Goal: Information Seeking & Learning: Learn about a topic

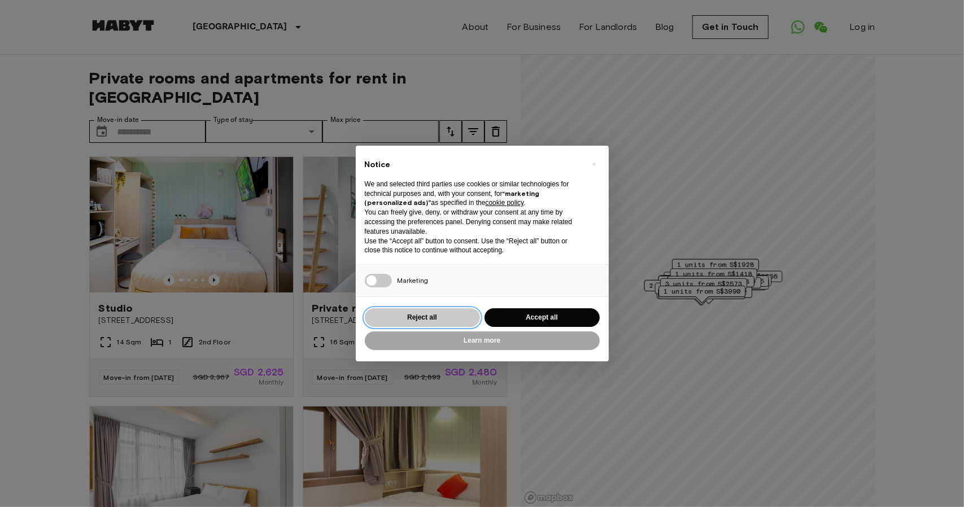
click at [426, 316] on button "Reject all" at bounding box center [422, 317] width 115 height 19
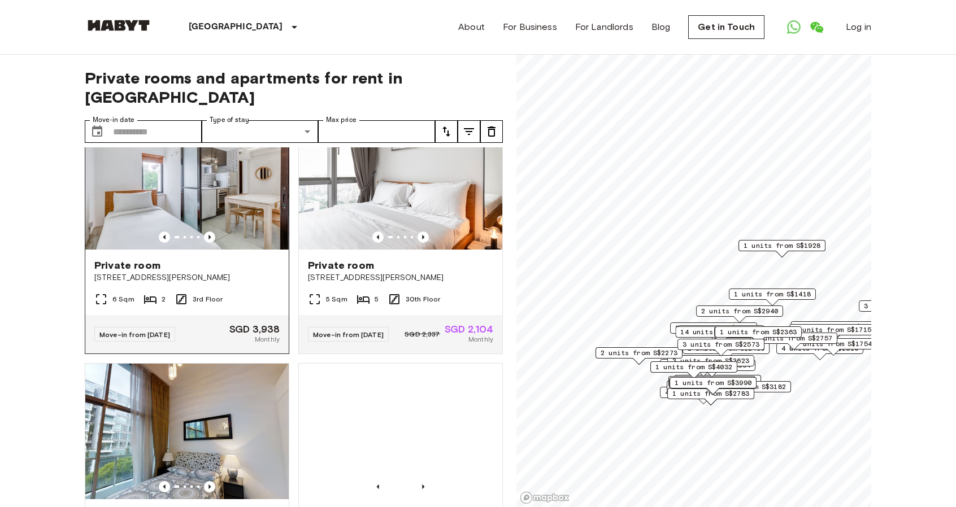
scroll to position [2773, 0]
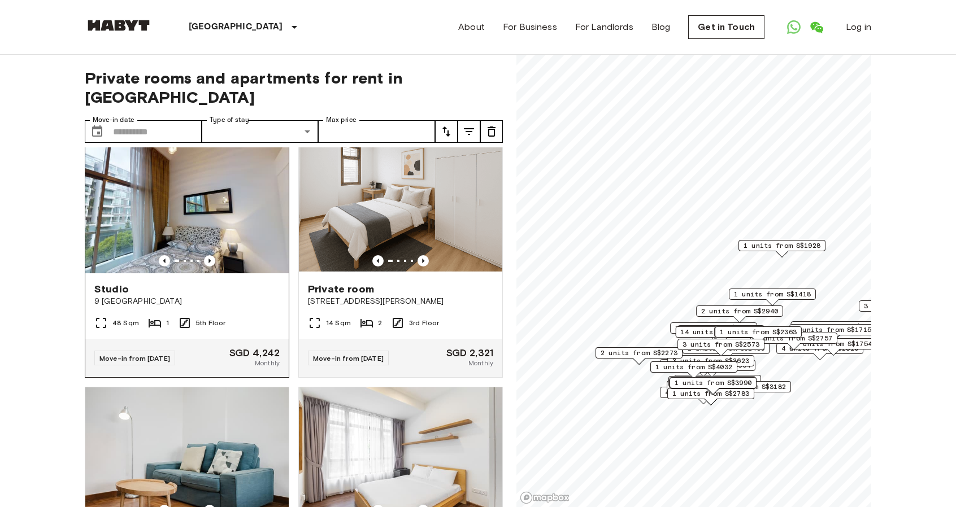
click at [150, 296] on div "Studio" at bounding box center [186, 289] width 185 height 14
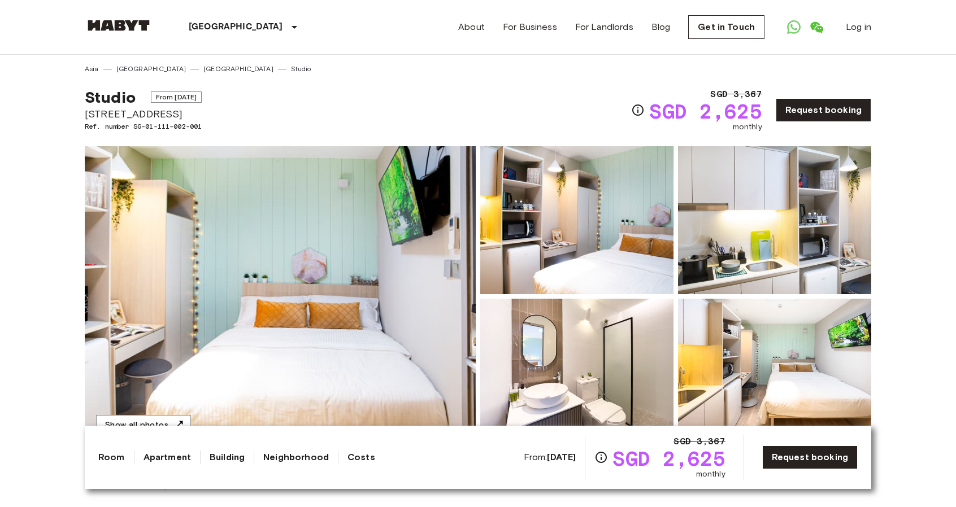
click at [542, 252] on img at bounding box center [576, 220] width 193 height 148
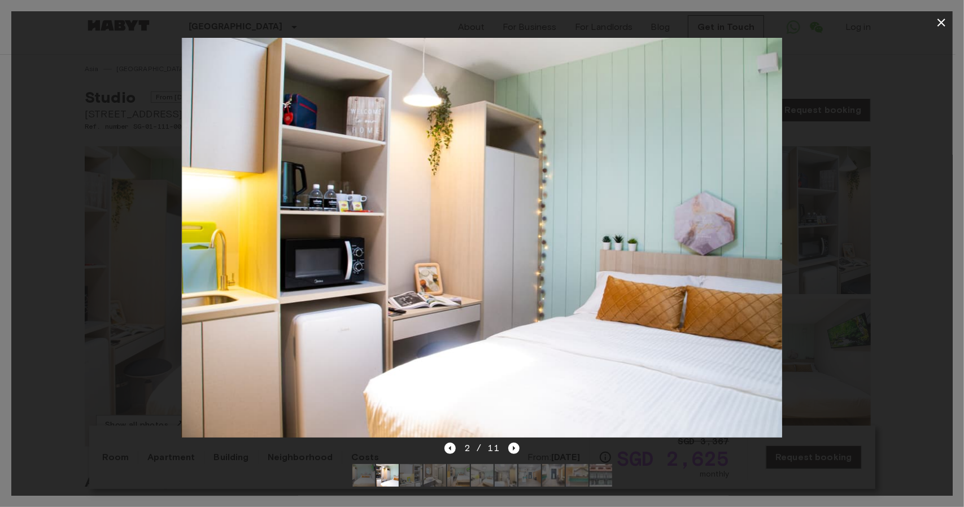
click at [450, 442] on div "2 / 11" at bounding box center [482, 449] width 75 height 14
click at [448, 445] on icon "Previous image" at bounding box center [450, 448] width 11 height 11
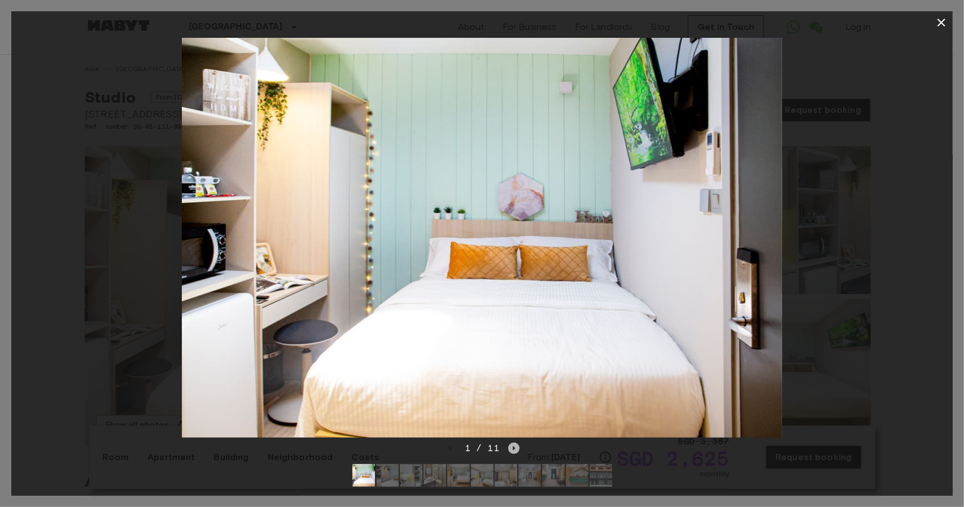
click at [513, 444] on icon "Next image" at bounding box center [513, 448] width 11 height 11
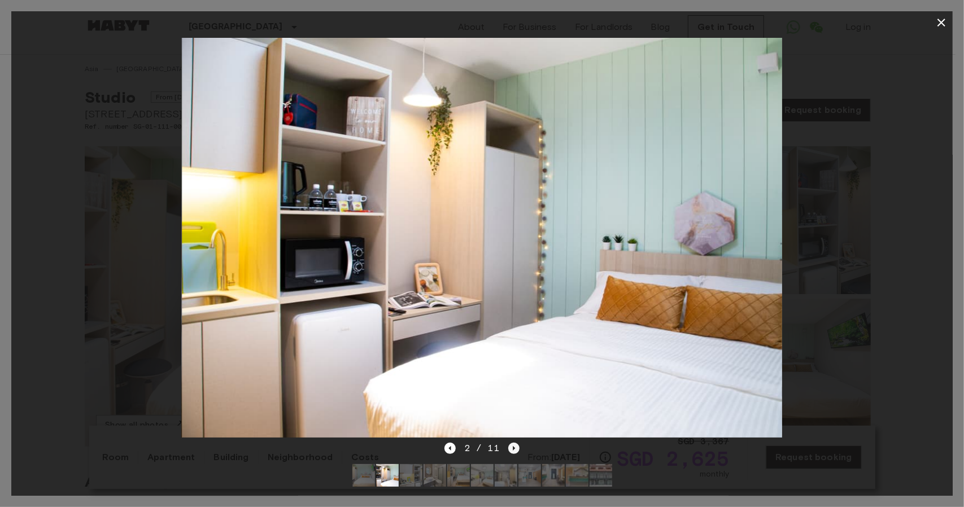
click at [513, 444] on icon "Next image" at bounding box center [513, 448] width 11 height 11
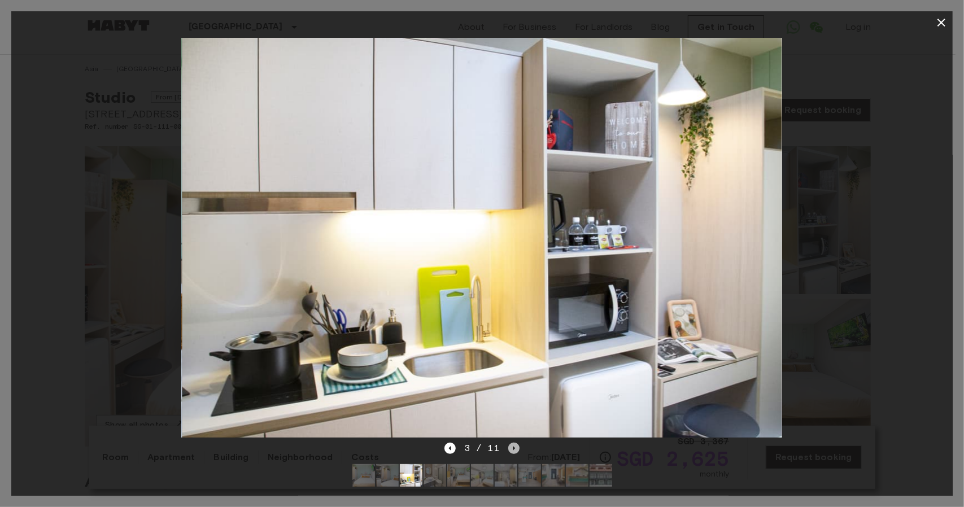
click at [513, 444] on icon "Next image" at bounding box center [513, 448] width 11 height 11
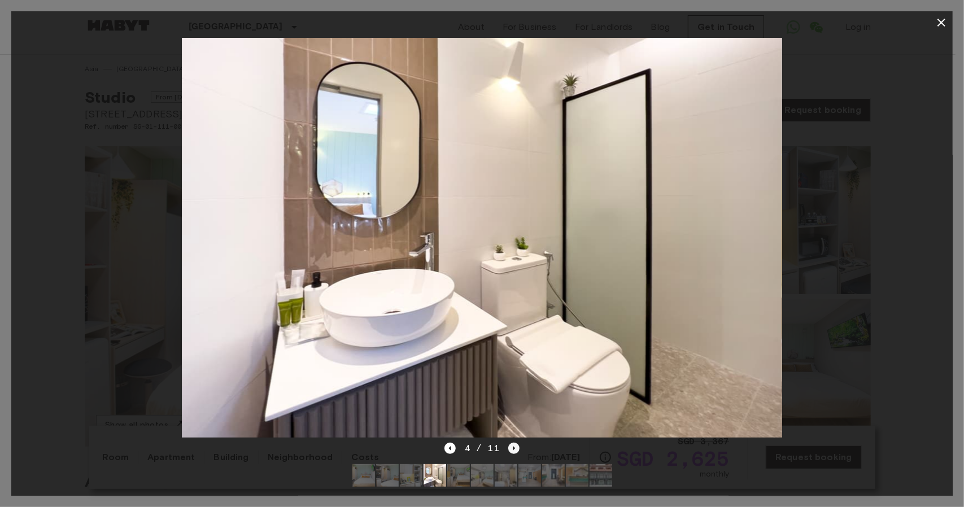
click at [513, 444] on icon "Next image" at bounding box center [513, 448] width 11 height 11
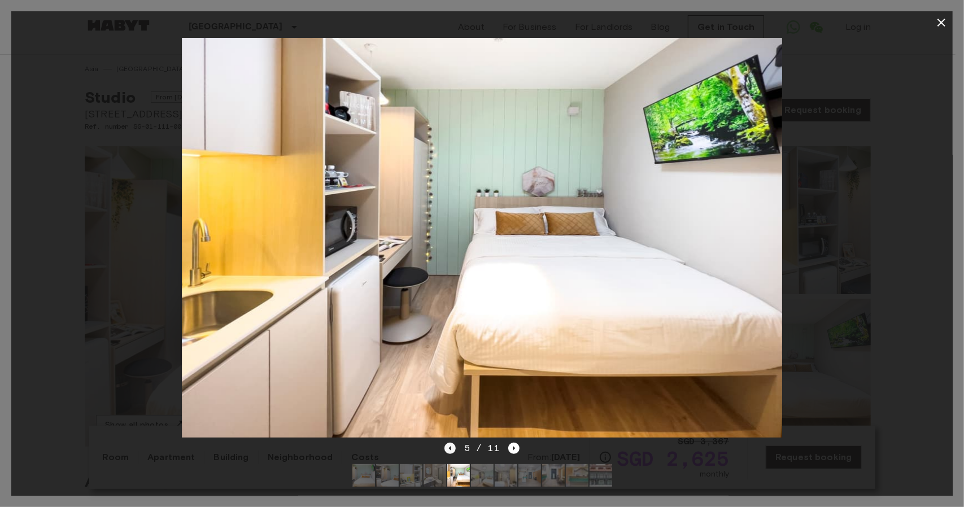
click at [452, 443] on icon "Previous image" at bounding box center [450, 448] width 11 height 11
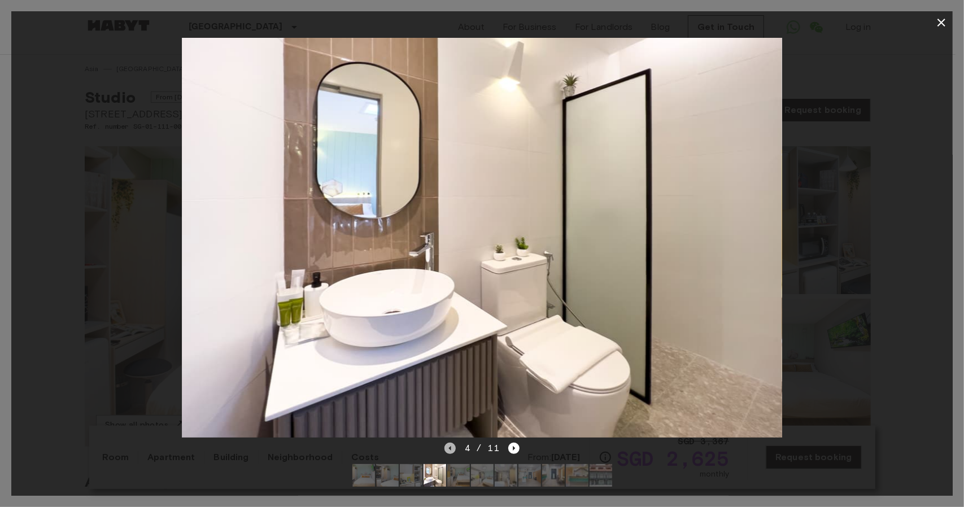
click at [452, 443] on icon "Previous image" at bounding box center [450, 448] width 11 height 11
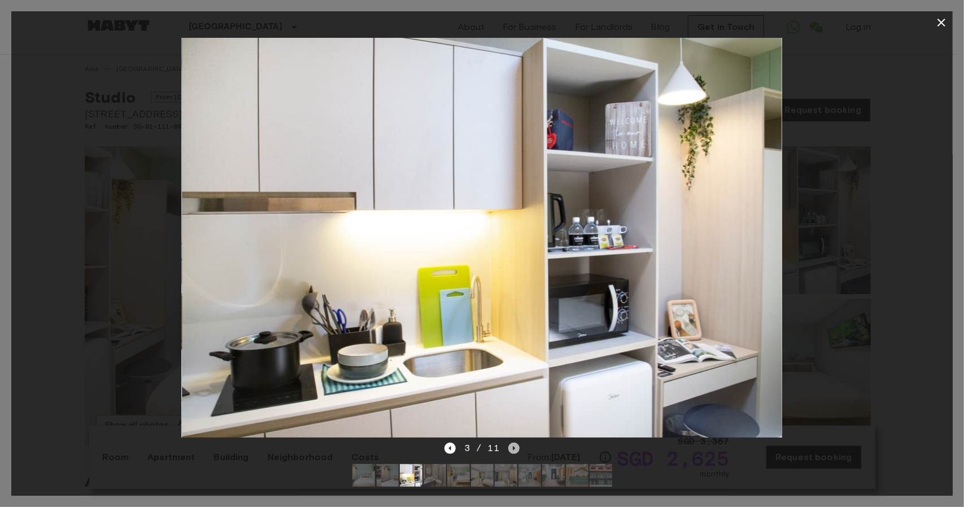
click at [508, 444] on icon "Next image" at bounding box center [513, 448] width 11 height 11
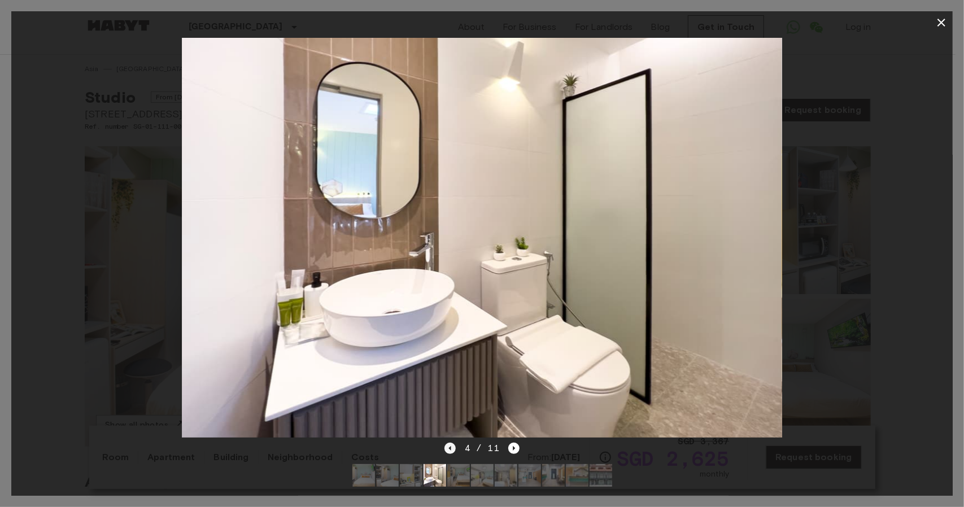
click at [452, 443] on icon "Previous image" at bounding box center [450, 448] width 11 height 11
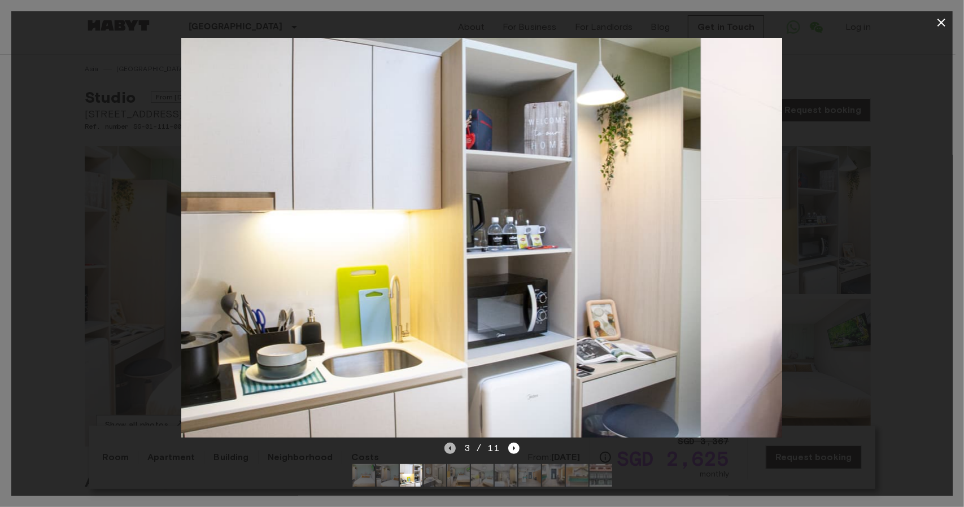
click at [452, 443] on icon "Previous image" at bounding box center [450, 448] width 11 height 11
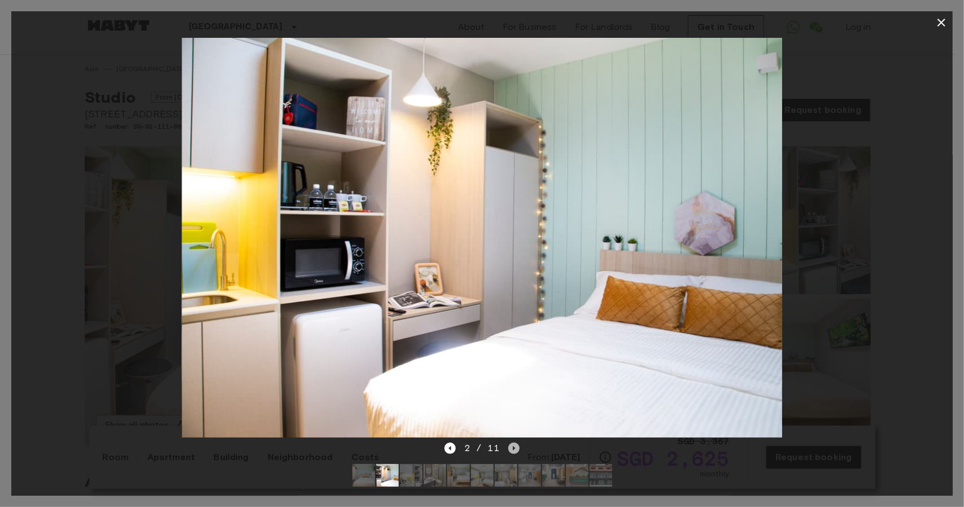
click at [512, 443] on icon "Next image" at bounding box center [513, 448] width 11 height 11
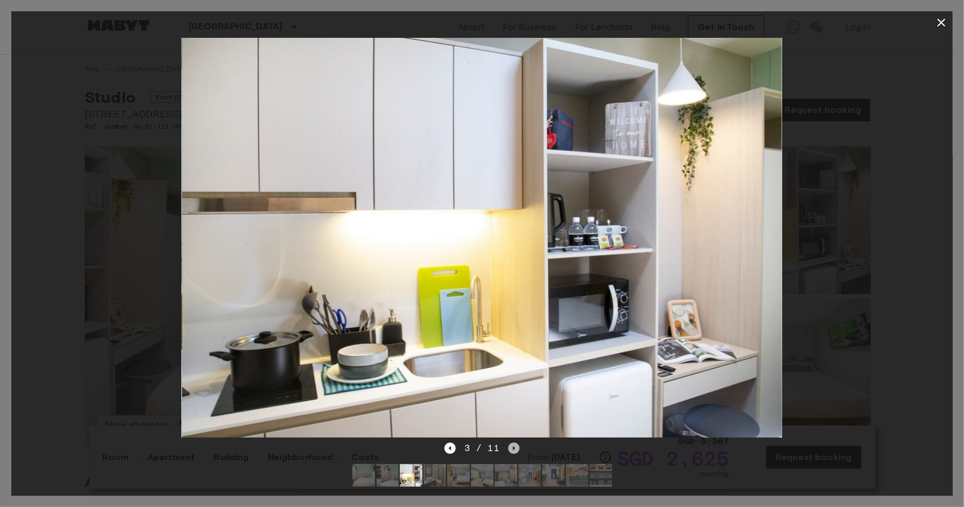
click at [512, 443] on icon "Next image" at bounding box center [513, 448] width 11 height 11
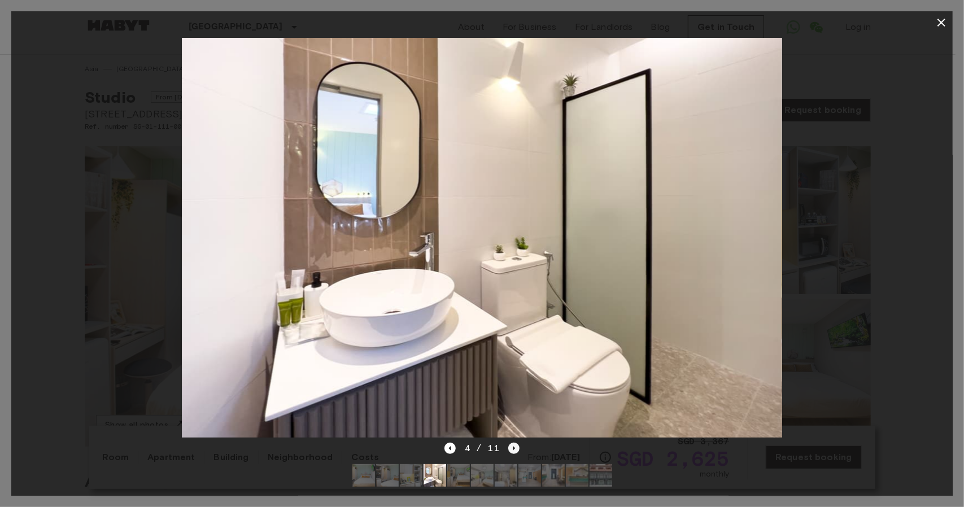
click at [512, 443] on icon "Next image" at bounding box center [513, 448] width 11 height 11
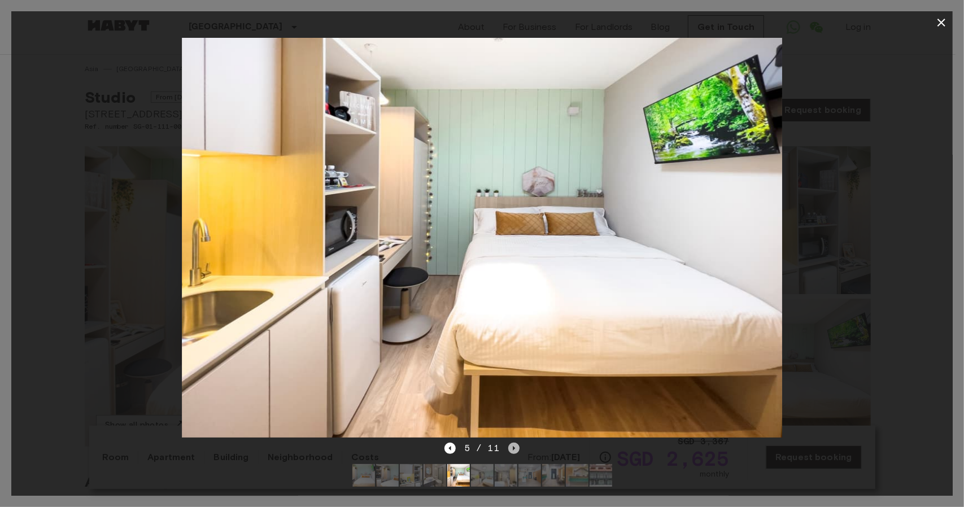
click at [512, 443] on icon "Next image" at bounding box center [513, 448] width 11 height 11
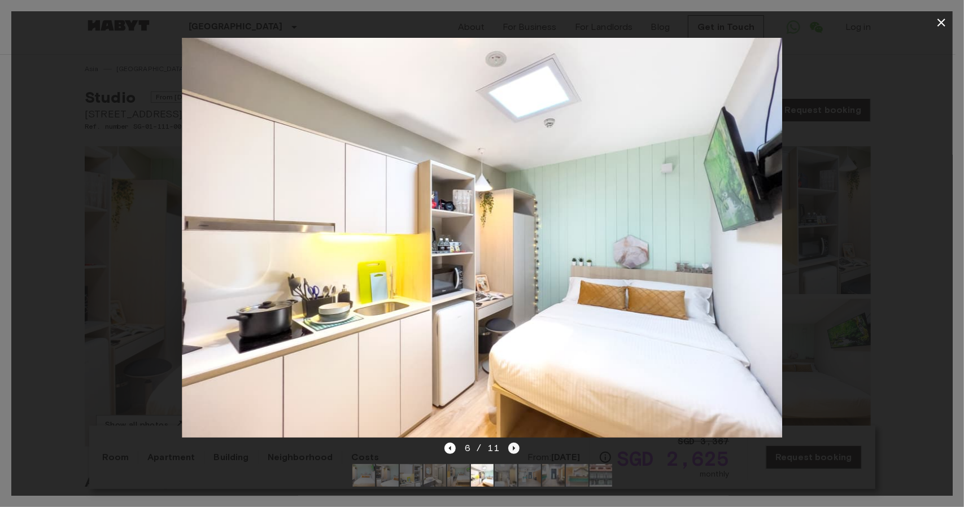
click at [512, 443] on icon "Next image" at bounding box center [513, 448] width 11 height 11
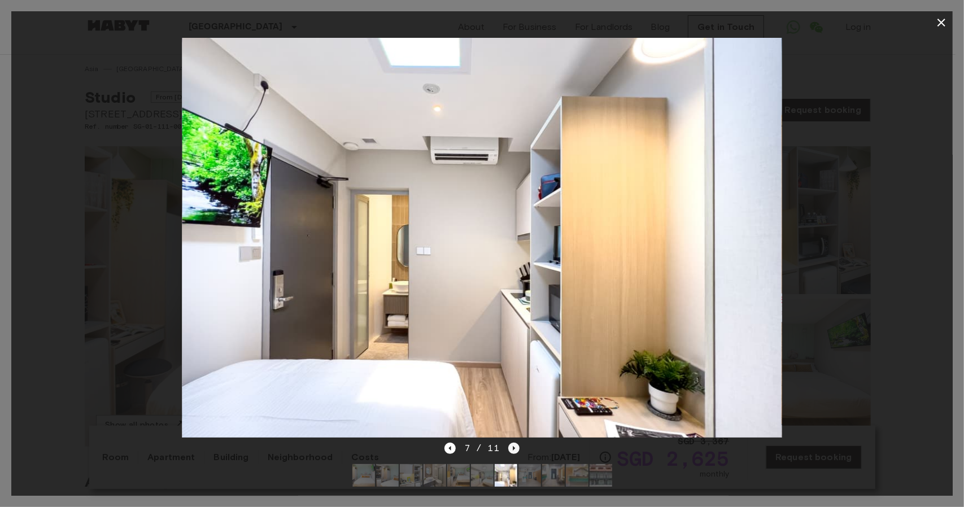
click at [513, 443] on icon "Next image" at bounding box center [513, 448] width 11 height 11
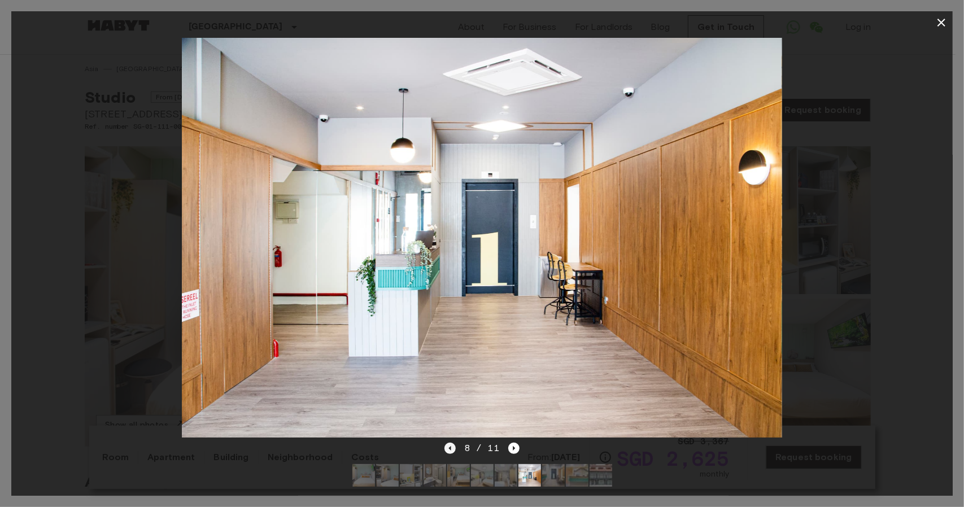
click at [454, 443] on icon "Previous image" at bounding box center [450, 448] width 11 height 11
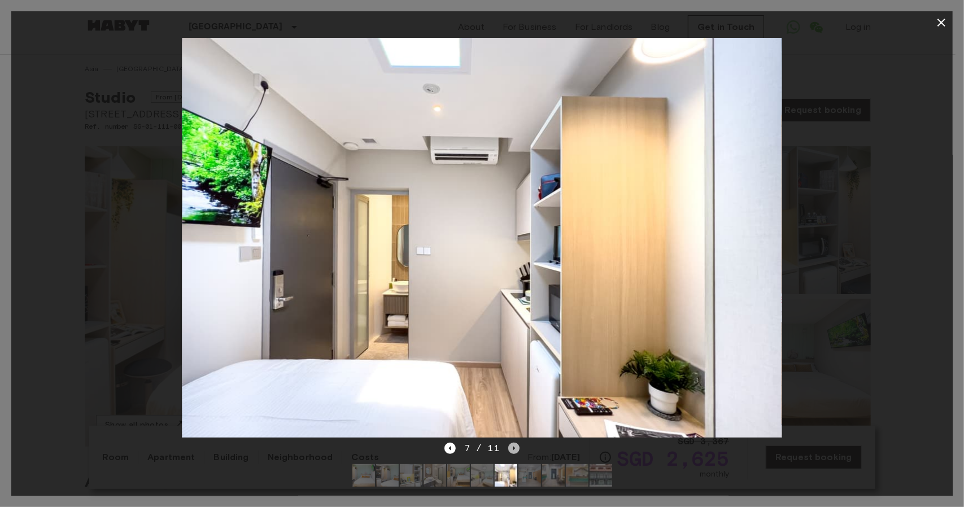
click at [511, 443] on icon "Next image" at bounding box center [513, 448] width 11 height 11
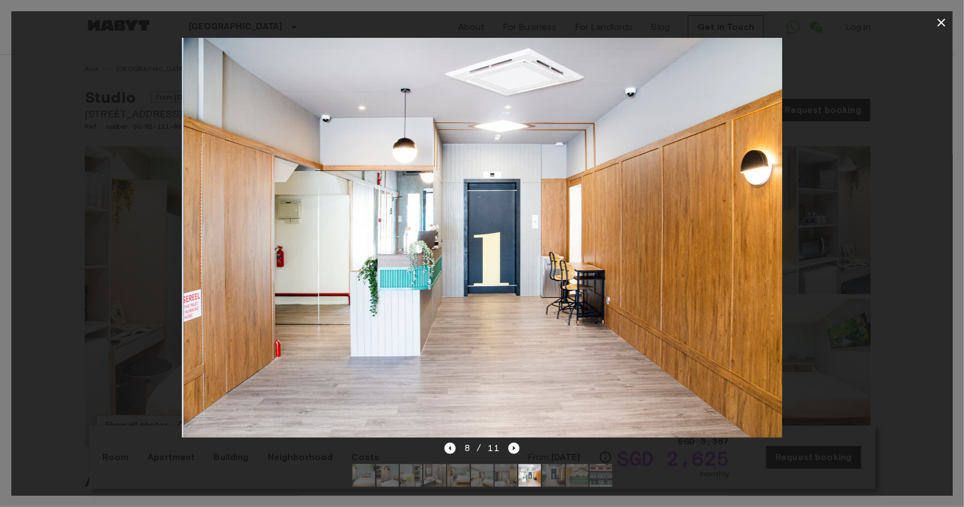
click at [511, 443] on icon "Next image" at bounding box center [513, 448] width 11 height 11
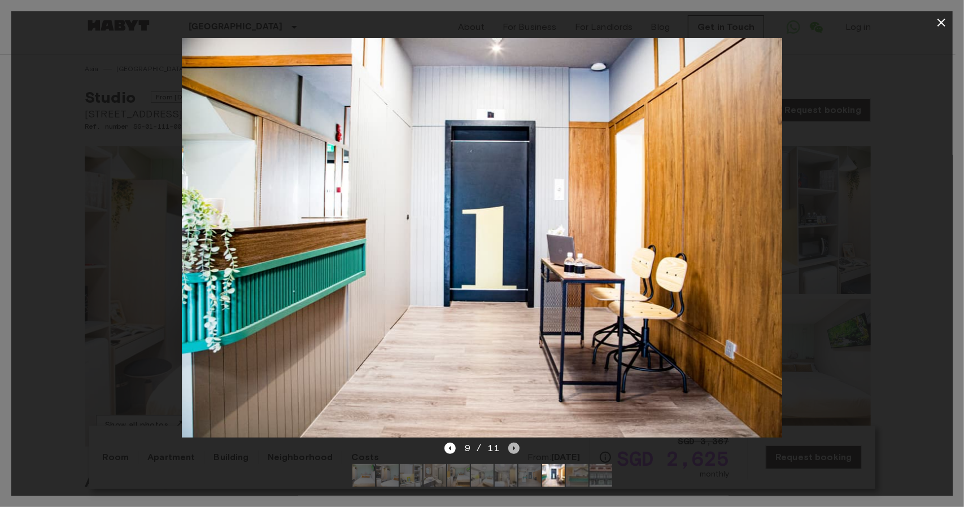
click at [515, 443] on icon "Next image" at bounding box center [513, 448] width 11 height 11
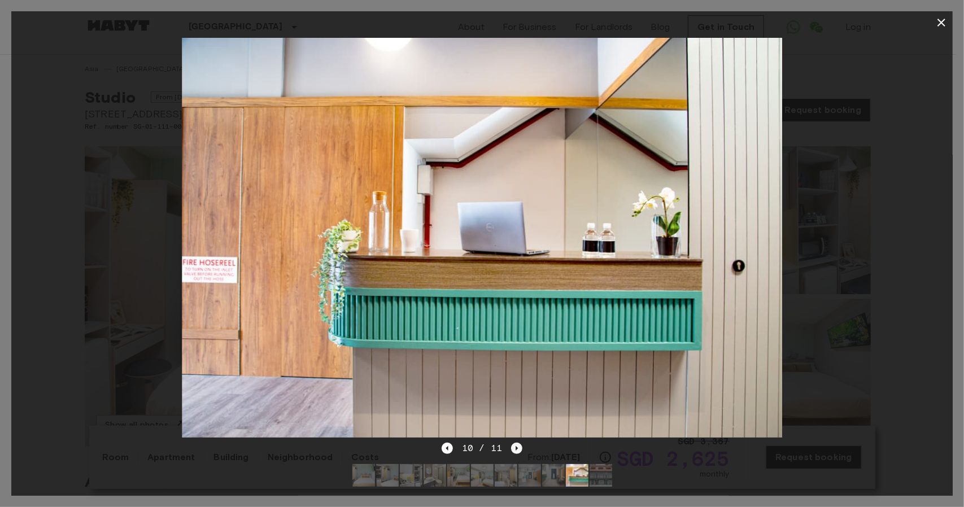
click at [515, 443] on icon "Next image" at bounding box center [516, 448] width 11 height 11
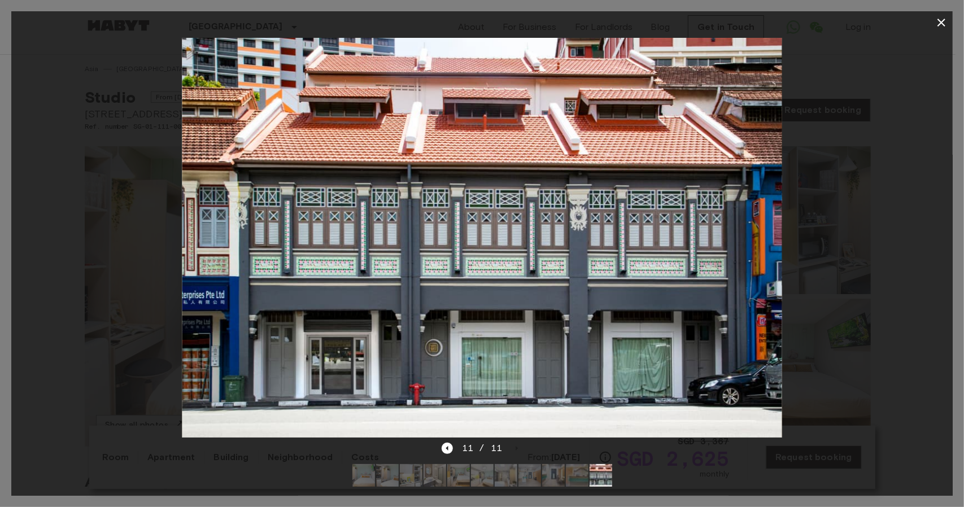
click at [895, 181] on div at bounding box center [482, 238] width 942 height 408
click at [944, 18] on icon "button" at bounding box center [942, 23] width 14 height 14
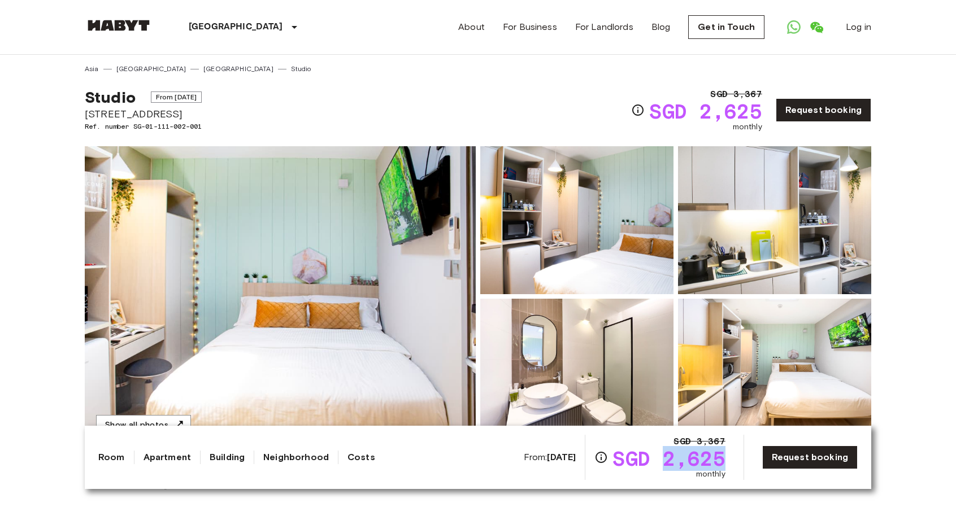
drag, startPoint x: 671, startPoint y: 458, endPoint x: 726, endPoint y: 465, distance: 55.8
click at [725, 465] on span "SGD 2,625" at bounding box center [668, 458] width 112 height 20
copy span "2,625"
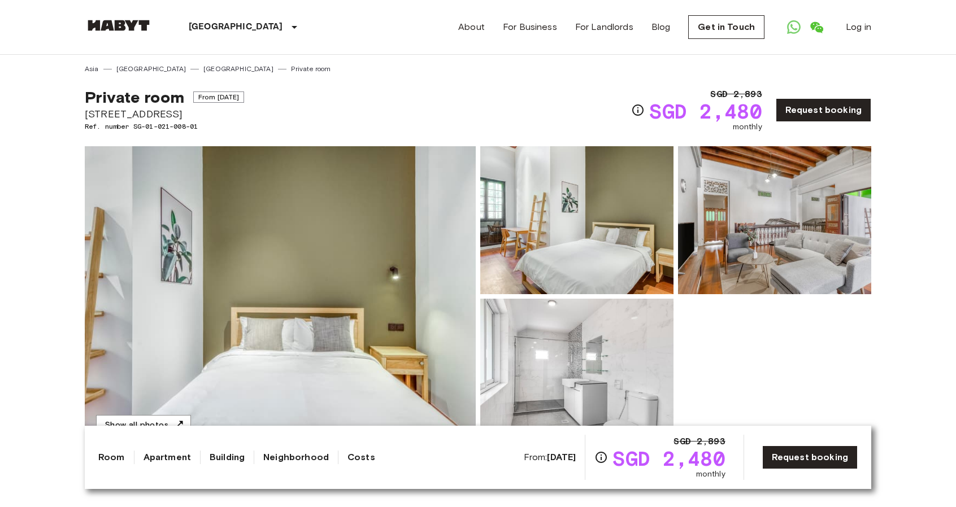
click at [325, 290] on img at bounding box center [280, 296] width 391 height 300
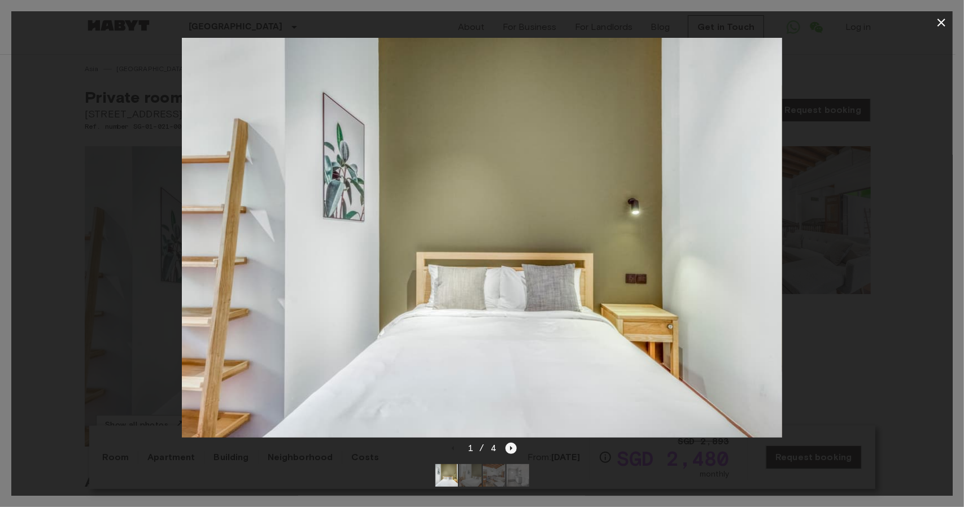
click at [512, 443] on icon "Next image" at bounding box center [511, 448] width 11 height 11
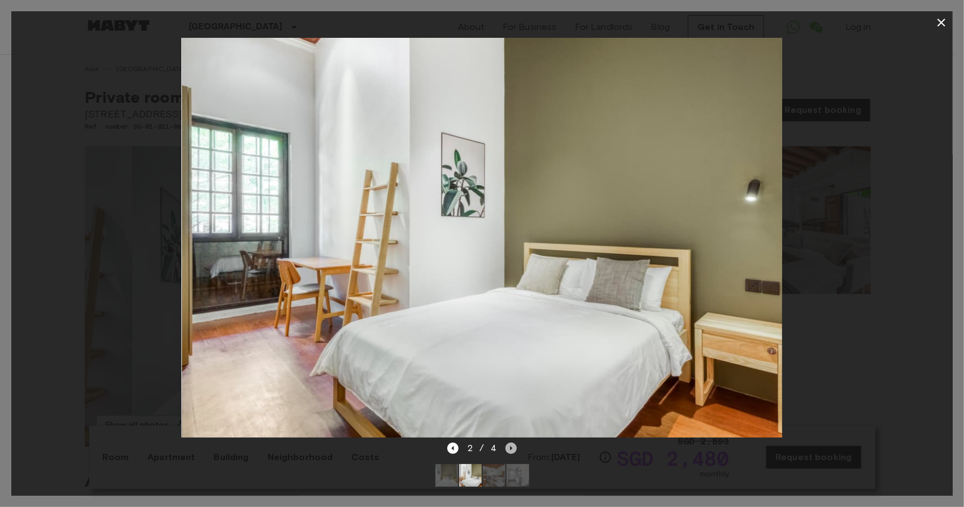
click at [512, 446] on icon "Next image" at bounding box center [511, 448] width 2 height 5
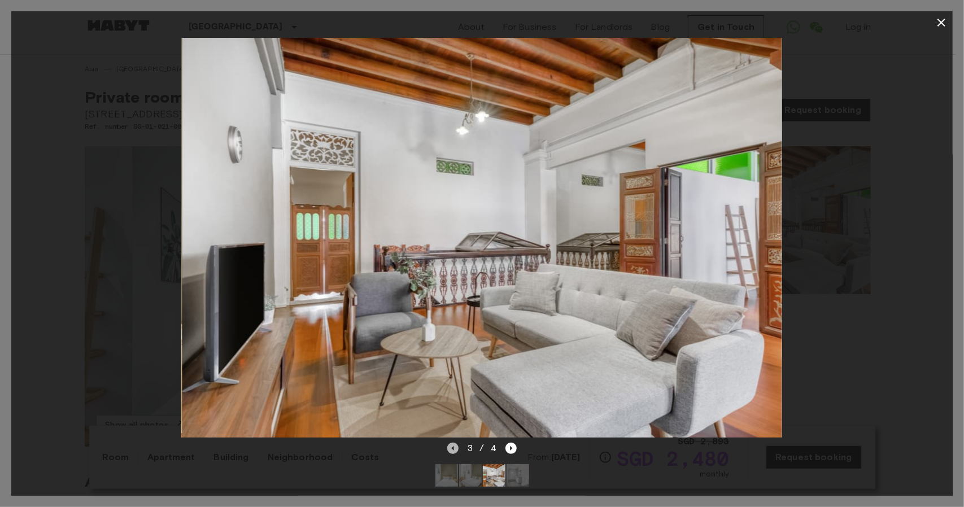
click at [450, 443] on icon "Previous image" at bounding box center [452, 448] width 11 height 11
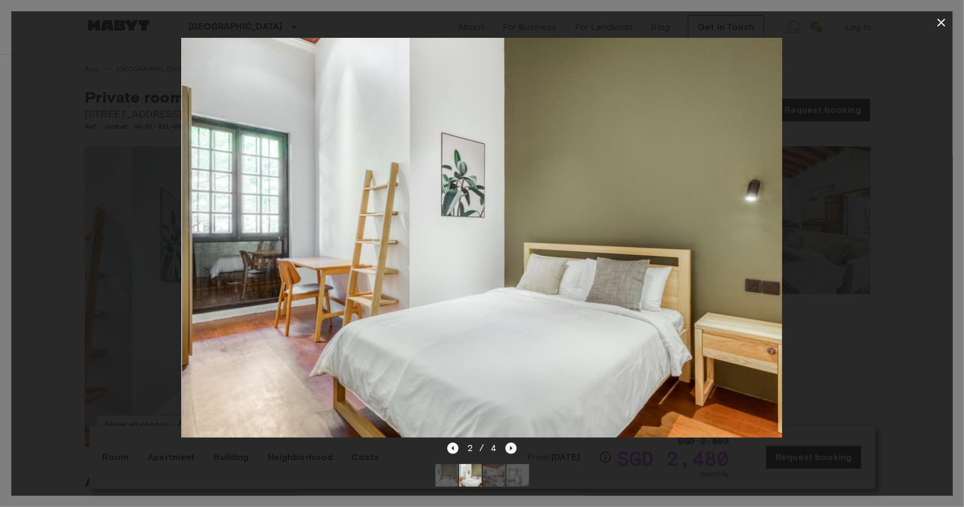
click at [508, 443] on icon "Next image" at bounding box center [511, 448] width 11 height 11
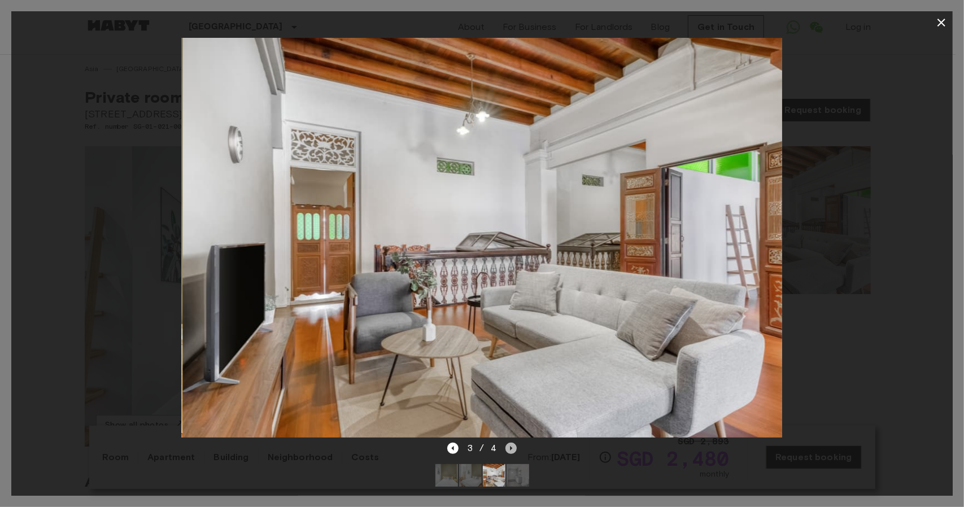
click at [508, 443] on icon "Next image" at bounding box center [511, 448] width 11 height 11
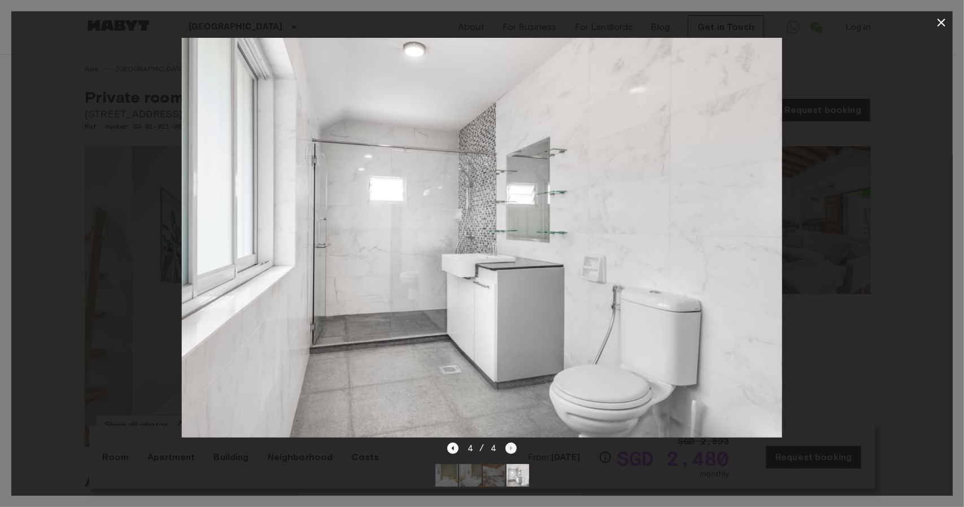
click at [508, 442] on div "4 / 4" at bounding box center [481, 449] width 69 height 14
click at [3, 356] on div at bounding box center [482, 253] width 964 height 507
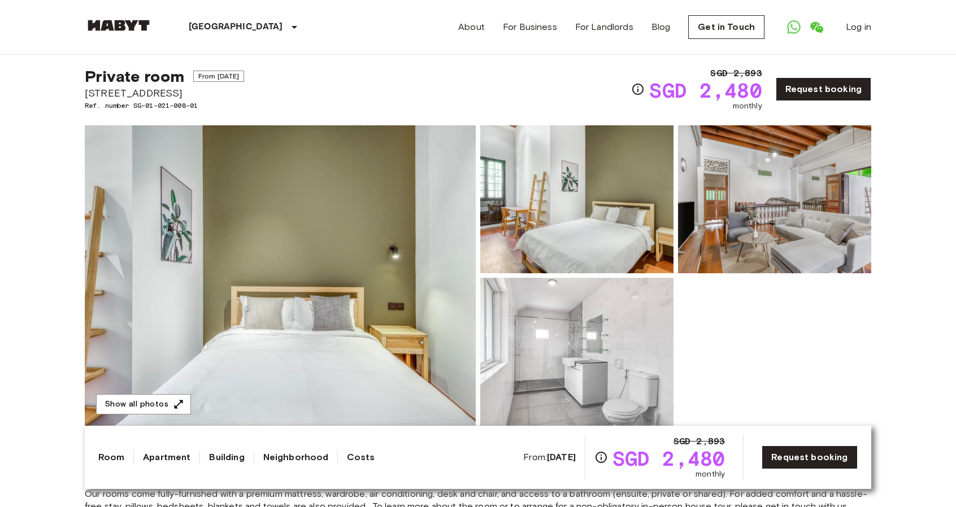
scroll to position [169, 0]
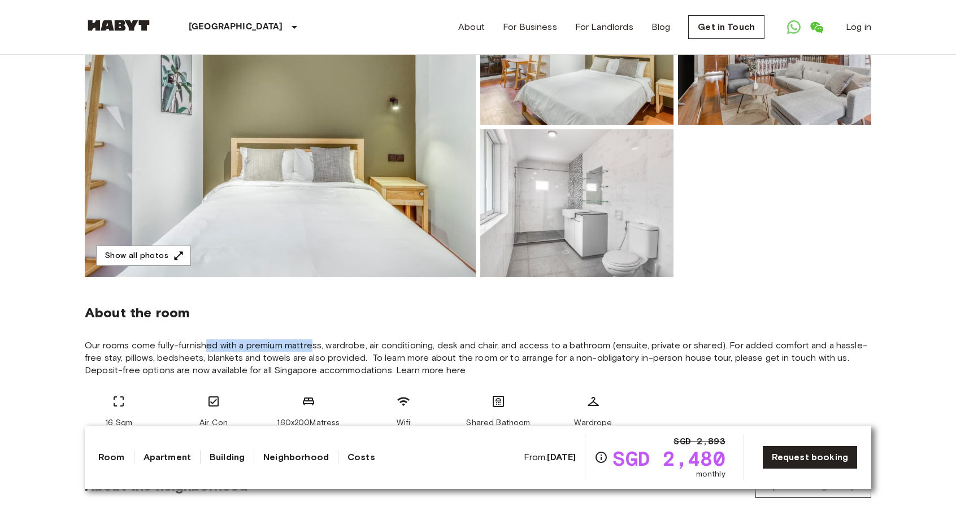
drag, startPoint x: 203, startPoint y: 341, endPoint x: 311, endPoint y: 345, distance: 107.4
click at [311, 345] on span "Our rooms come fully-furnished with a premium mattress, wardrobe, air condition…" at bounding box center [478, 357] width 786 height 37
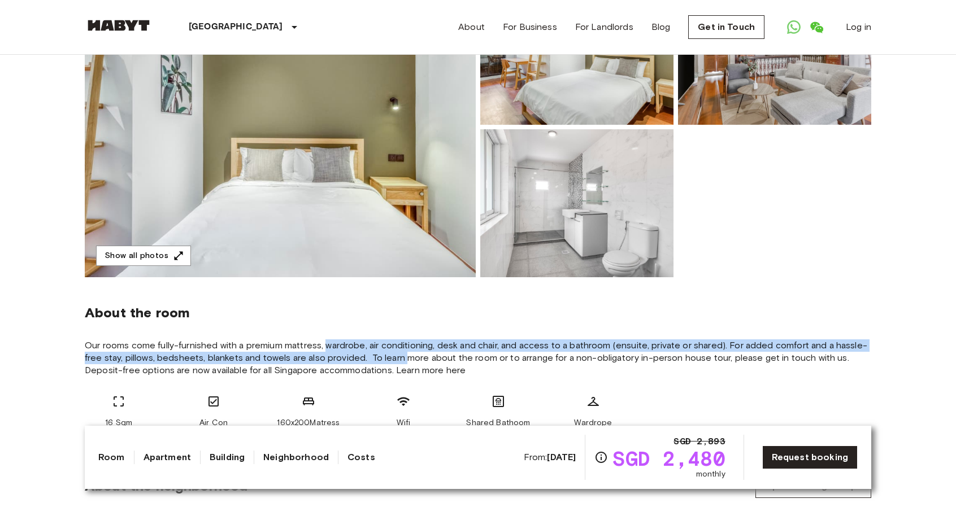
drag, startPoint x: 325, startPoint y: 344, endPoint x: 404, endPoint y: 355, distance: 79.2
click at [404, 355] on span "Our rooms come fully-furnished with a premium mattress, wardrobe, air condition…" at bounding box center [478, 357] width 786 height 37
drag, startPoint x: 472, startPoint y: 362, endPoint x: 432, endPoint y: 346, distance: 42.8
click at [432, 346] on span "Our rooms come fully-furnished with a premium mattress, wardrobe, air condition…" at bounding box center [478, 357] width 786 height 37
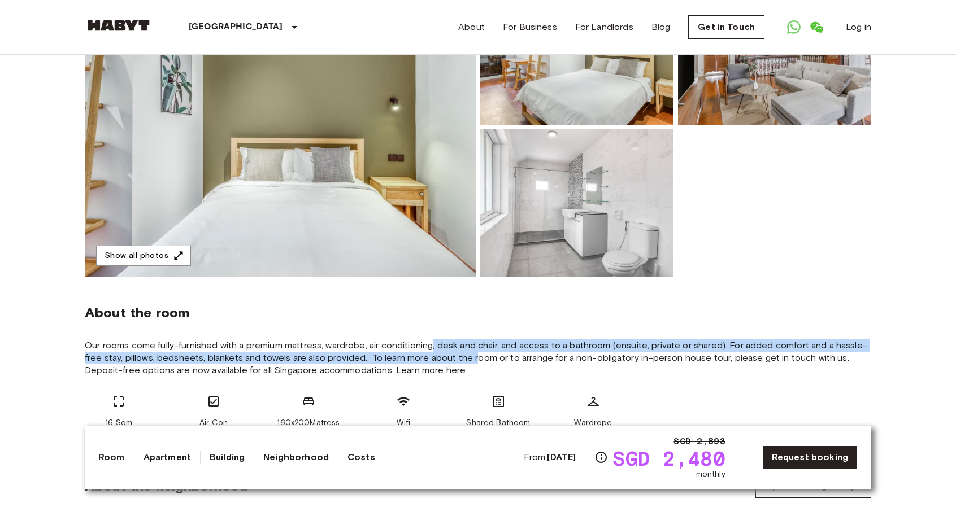
click at [432, 346] on span "Our rooms come fully-furnished with a premium mattress, wardrobe, air condition…" at bounding box center [478, 357] width 786 height 37
drag, startPoint x: 421, startPoint y: 346, endPoint x: 468, endPoint y: 355, distance: 47.2
click at [468, 355] on span "Our rooms come fully-furnished with a premium mattress, wardrobe, air condition…" at bounding box center [478, 357] width 786 height 37
drag, startPoint x: 468, startPoint y: 355, endPoint x: 430, endPoint y: 344, distance: 39.0
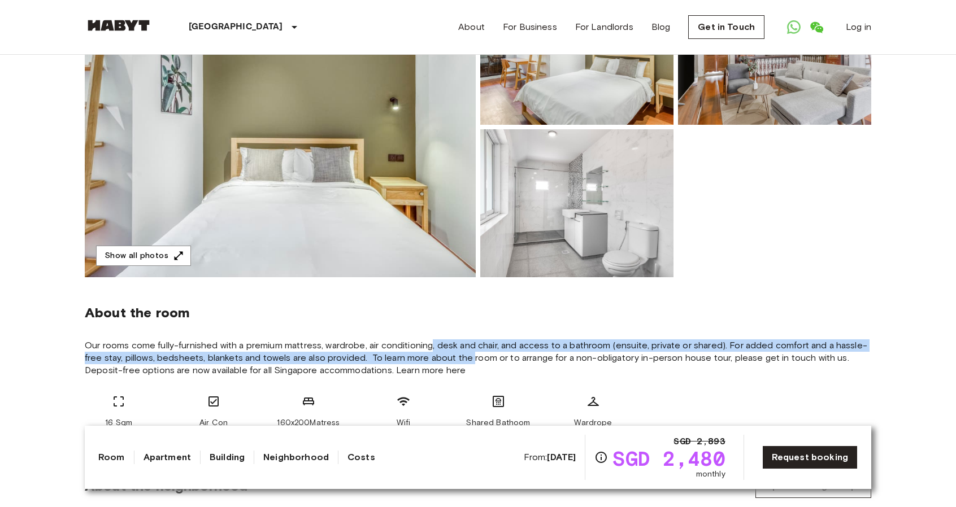
click at [430, 344] on span "Our rooms come fully-furnished with a premium mattress, wardrobe, air condition…" at bounding box center [478, 357] width 786 height 37
drag, startPoint x: 434, startPoint y: 348, endPoint x: 484, endPoint y: 361, distance: 51.9
click at [484, 361] on span "Our rooms come fully-furnished with a premium mattress, wardrobe, air condition…" at bounding box center [478, 357] width 786 height 37
click at [483, 361] on span "Our rooms come fully-furnished with a premium mattress, wardrobe, air condition…" at bounding box center [478, 357] width 786 height 37
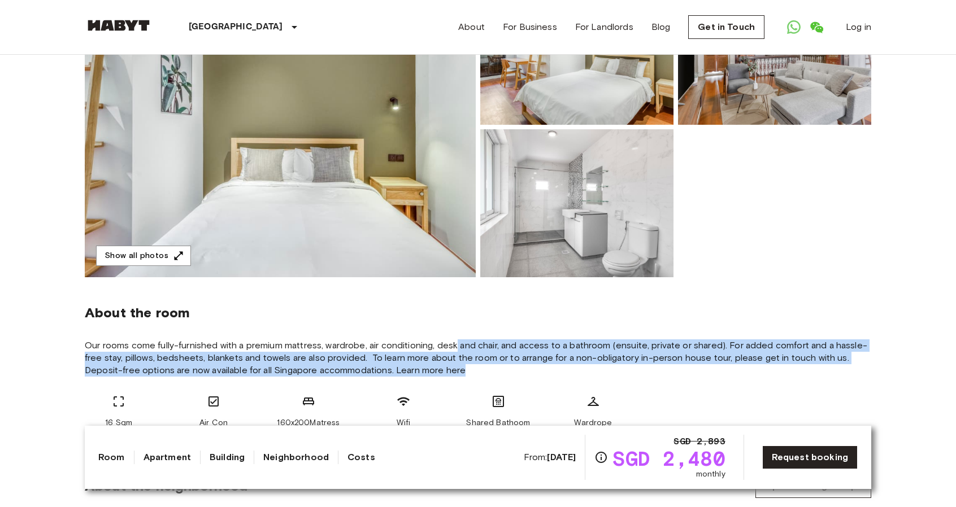
drag, startPoint x: 481, startPoint y: 368, endPoint x: 458, endPoint y: 346, distance: 31.6
click at [458, 346] on span "Our rooms come fully-furnished with a premium mattress, wardrobe, air condition…" at bounding box center [478, 357] width 786 height 37
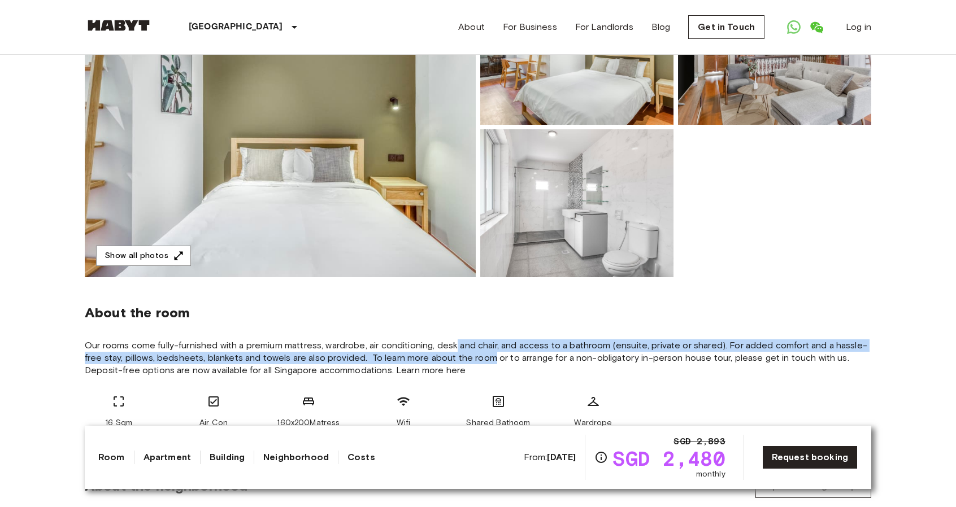
drag, startPoint x: 458, startPoint y: 346, endPoint x: 482, endPoint y: 361, distance: 29.2
click at [484, 362] on span "Our rooms come fully-furnished with a premium mattress, wardrobe, air condition…" at bounding box center [478, 357] width 786 height 37
click at [482, 361] on span "Our rooms come fully-furnished with a premium mattress, wardrobe, air condition…" at bounding box center [478, 357] width 786 height 37
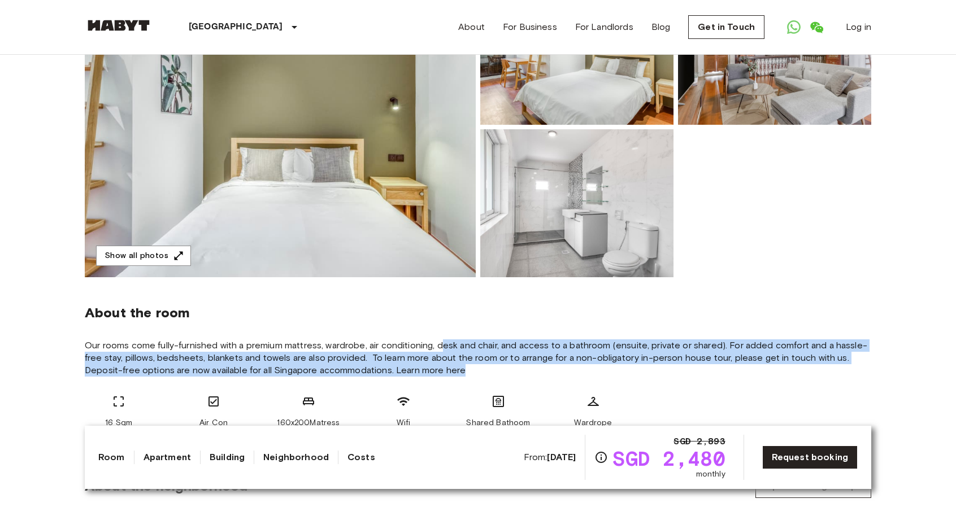
drag, startPoint x: 482, startPoint y: 370, endPoint x: 445, endPoint y: 336, distance: 50.3
click at [445, 336] on div "About the room Our rooms come fully-furnished with a premium mattress, wardrobe…" at bounding box center [478, 362] width 786 height 170
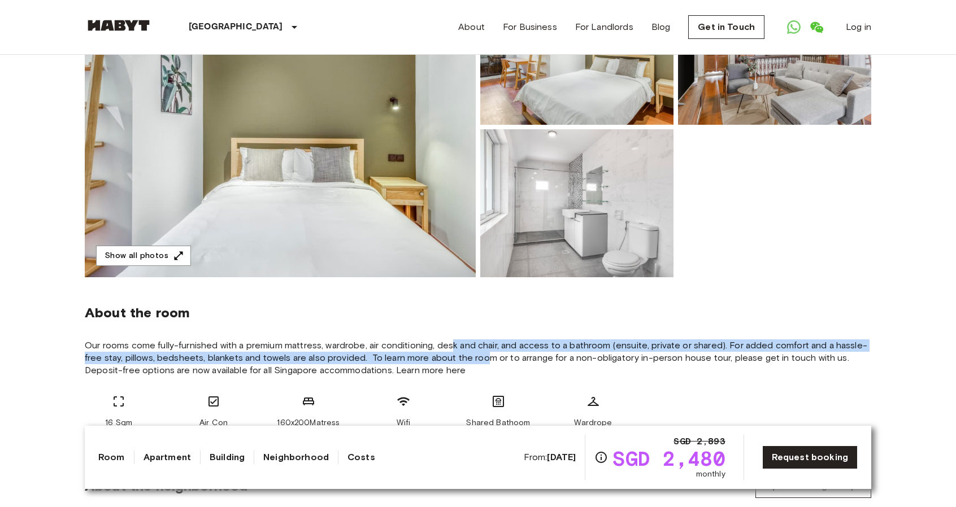
drag, startPoint x: 451, startPoint y: 345, endPoint x: 482, endPoint y: 363, distance: 36.4
click at [482, 363] on span "Our rooms come fully-furnished with a premium mattress, wardrobe, air condition…" at bounding box center [478, 357] width 786 height 37
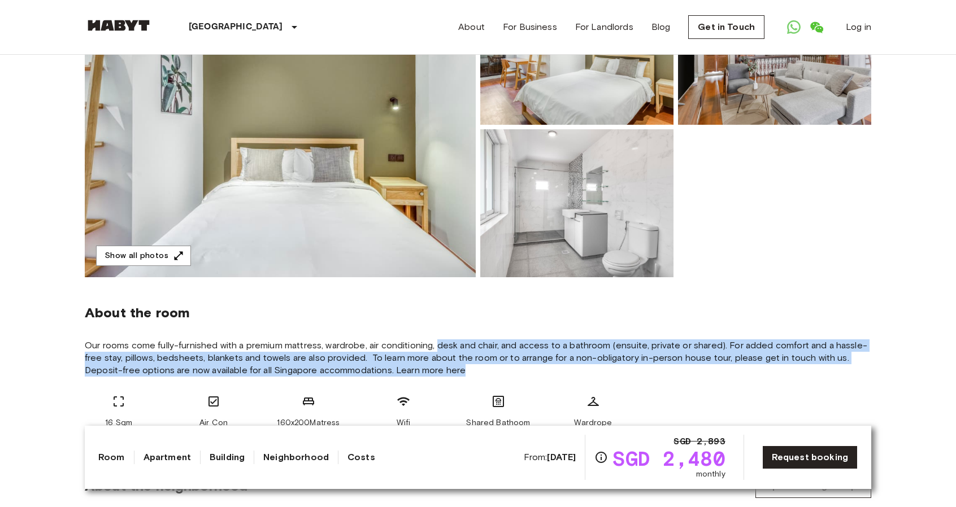
drag, startPoint x: 495, startPoint y: 374, endPoint x: 439, endPoint y: 343, distance: 63.5
click at [439, 343] on span "Our rooms come fully-furnished with a premium mattress, wardrobe, air condition…" at bounding box center [478, 357] width 786 height 37
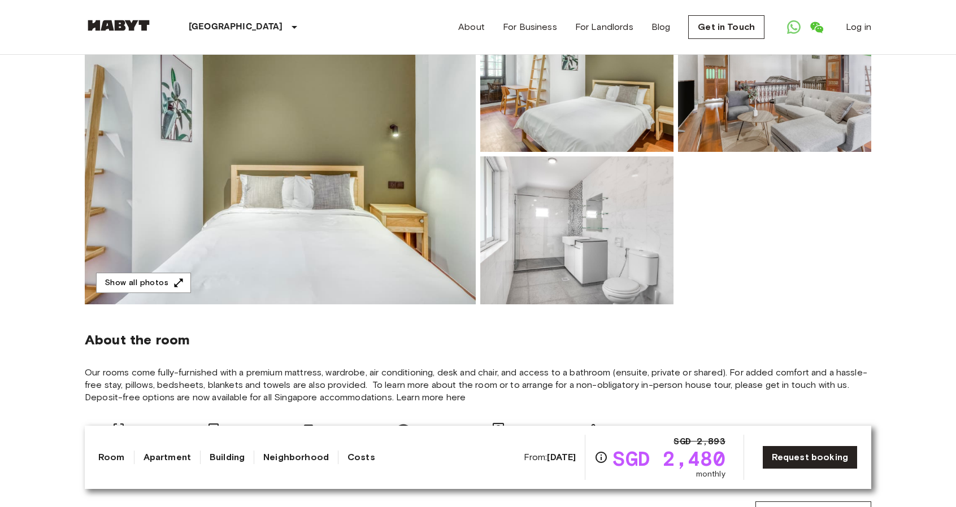
scroll to position [0, 0]
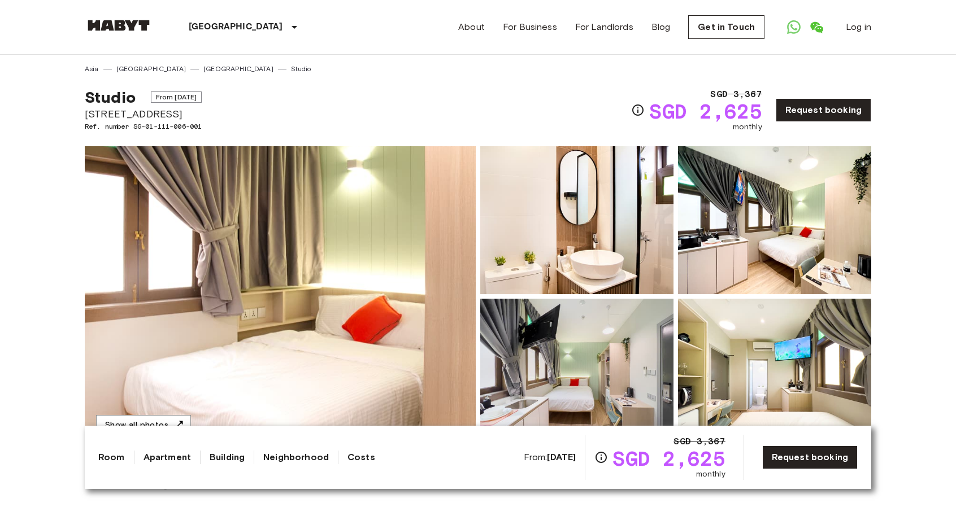
click at [267, 275] on img at bounding box center [280, 296] width 391 height 300
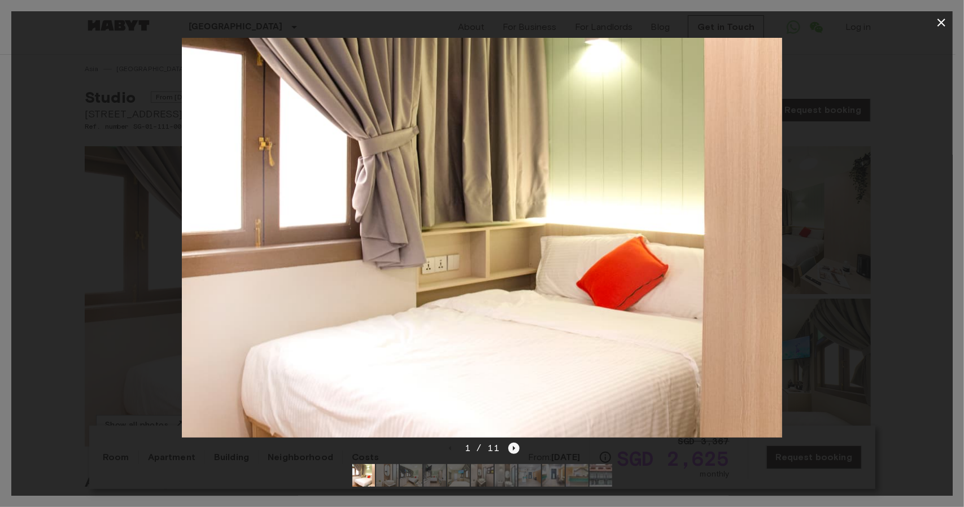
click at [511, 443] on icon "Next image" at bounding box center [513, 448] width 11 height 11
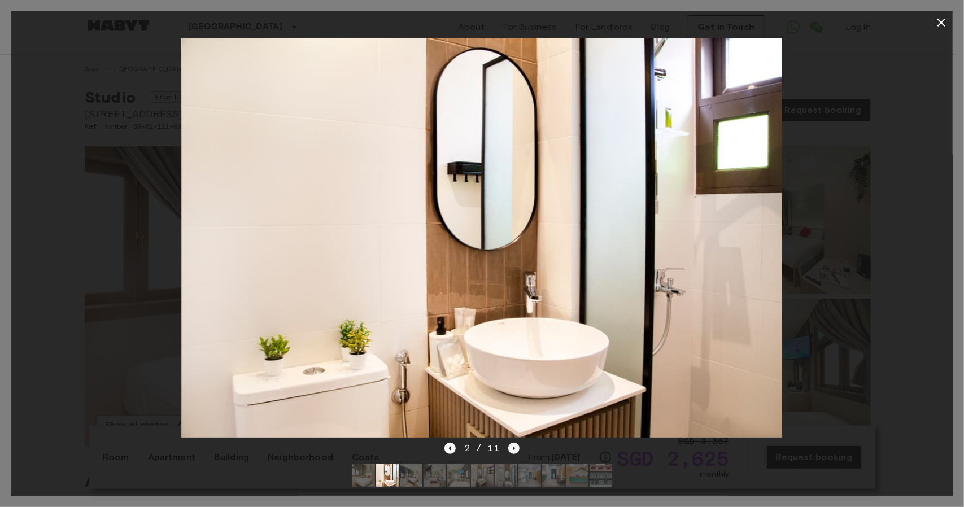
click at [512, 443] on icon "Next image" at bounding box center [513, 448] width 11 height 11
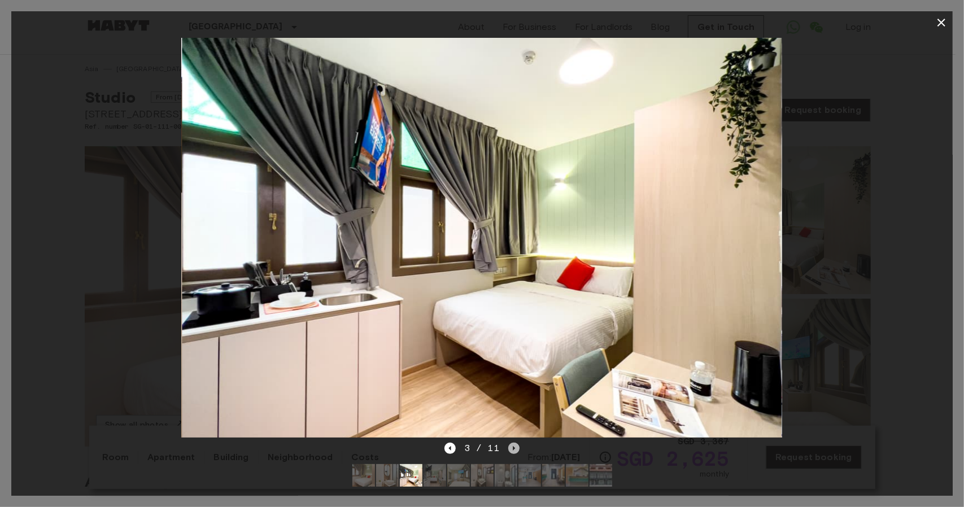
click at [512, 443] on icon "Next image" at bounding box center [513, 448] width 11 height 11
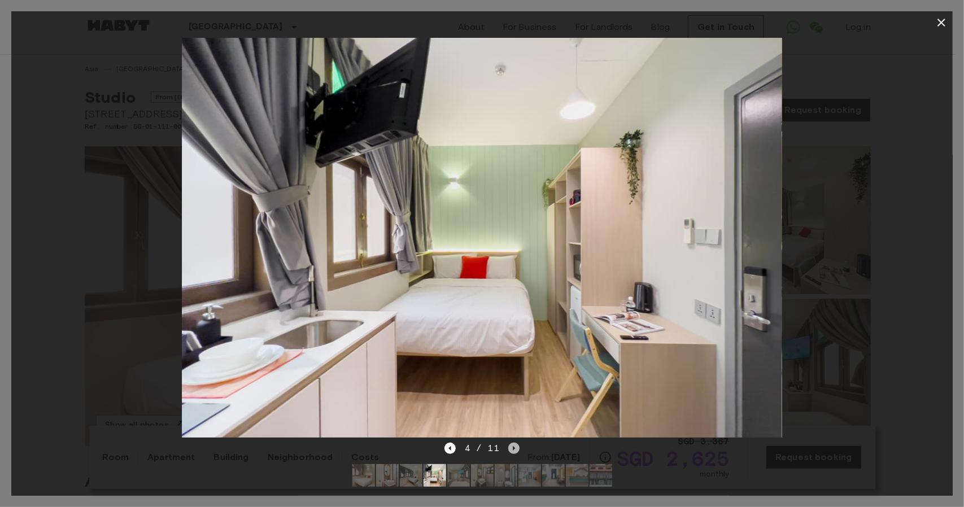
click at [512, 443] on icon "Next image" at bounding box center [513, 448] width 11 height 11
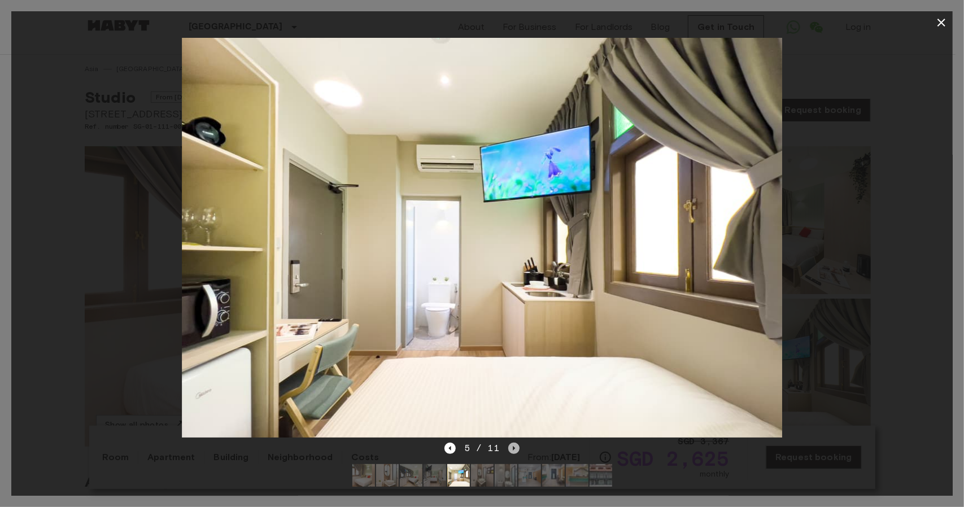
click at [515, 443] on icon "Next image" at bounding box center [513, 448] width 11 height 11
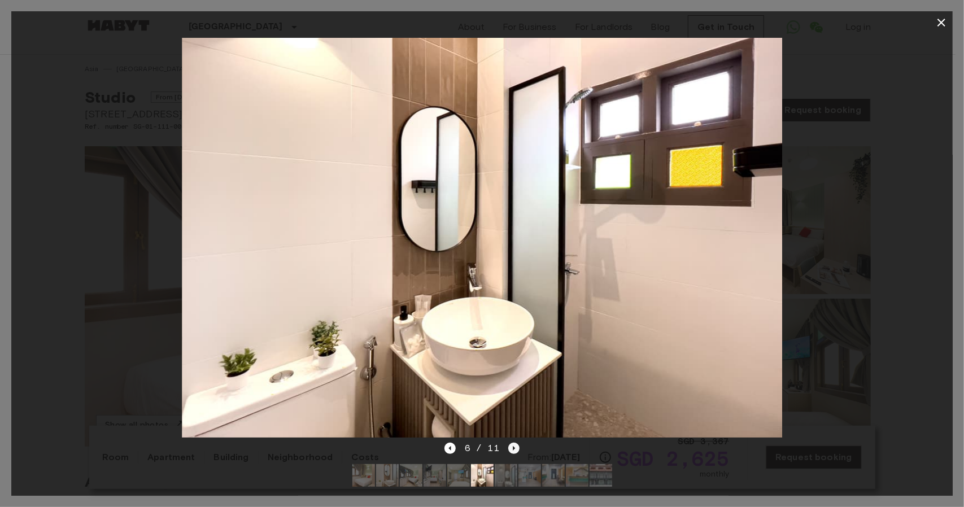
click at [515, 443] on icon "Next image" at bounding box center [513, 448] width 11 height 11
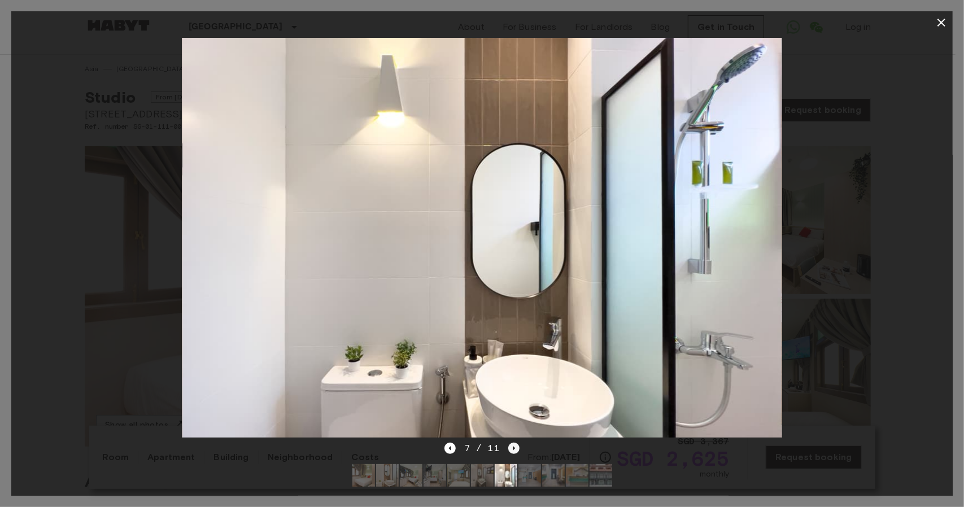
click at [515, 443] on icon "Next image" at bounding box center [513, 448] width 11 height 11
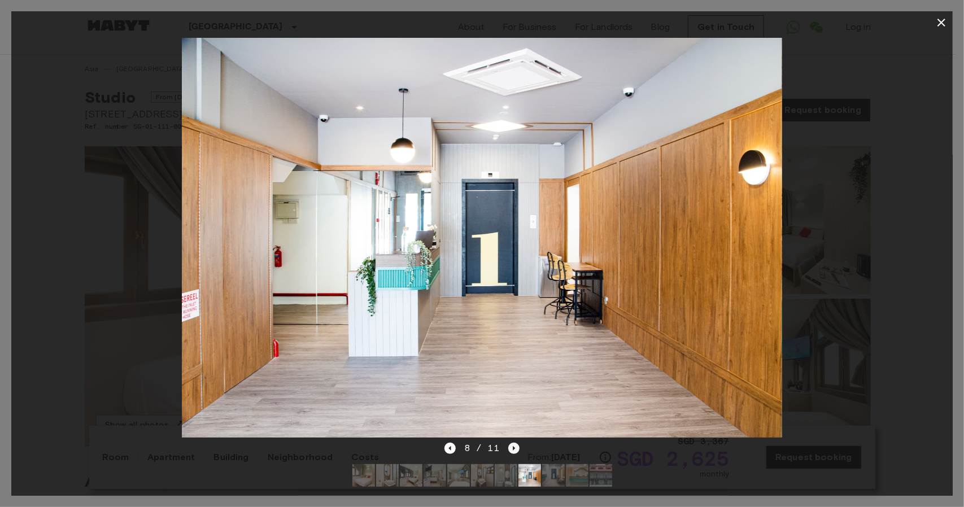
click at [515, 443] on icon "Next image" at bounding box center [513, 448] width 11 height 11
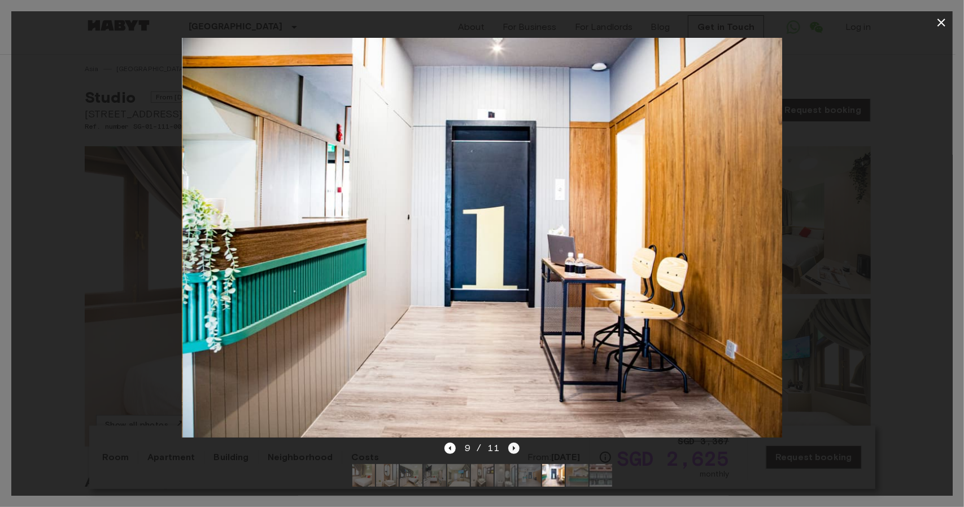
click at [515, 443] on icon "Next image" at bounding box center [513, 448] width 11 height 11
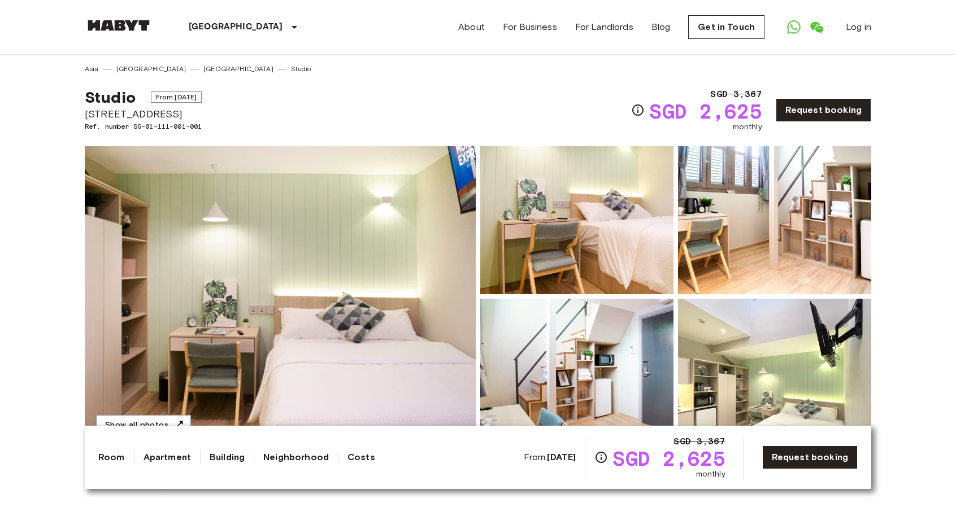
click at [278, 292] on img at bounding box center [280, 296] width 391 height 300
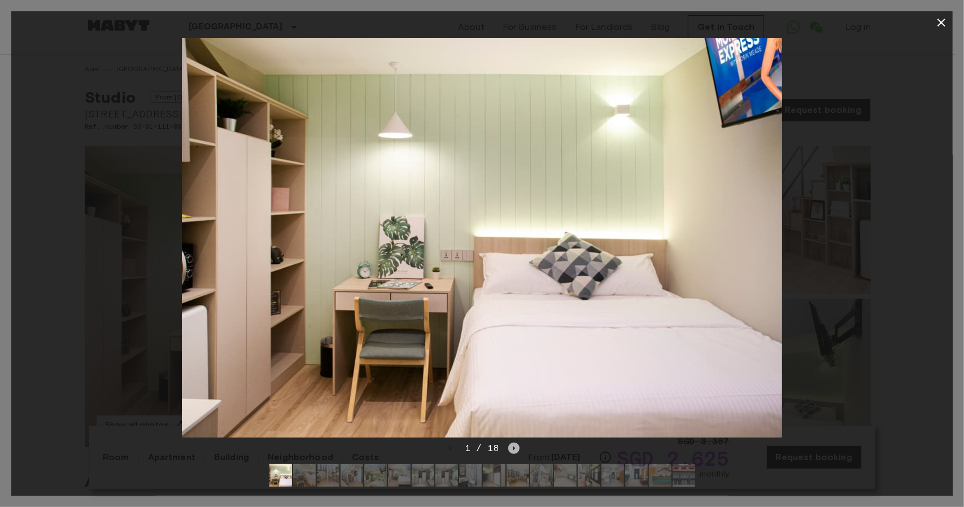
click at [511, 443] on icon "Next image" at bounding box center [513, 448] width 11 height 11
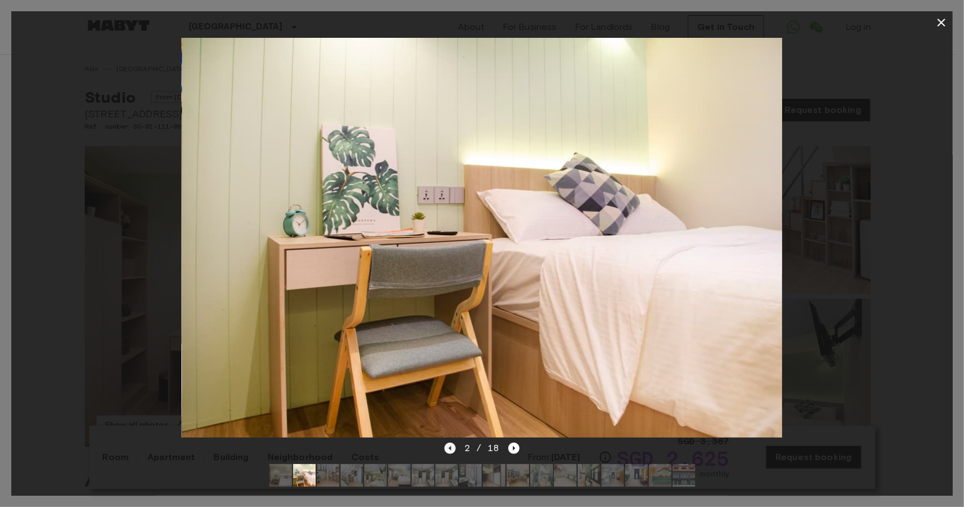
click at [449, 443] on icon "Previous image" at bounding box center [450, 448] width 11 height 11
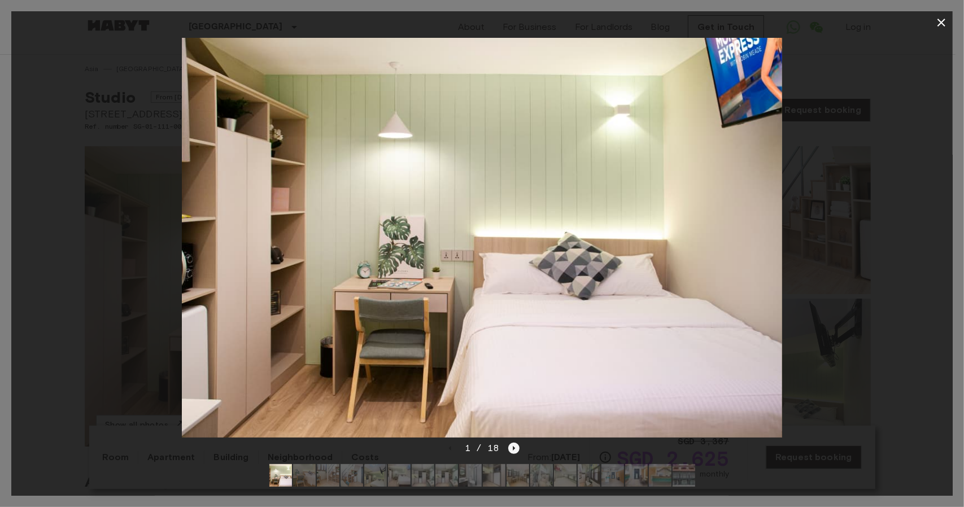
click at [517, 443] on icon "Next image" at bounding box center [513, 448] width 11 height 11
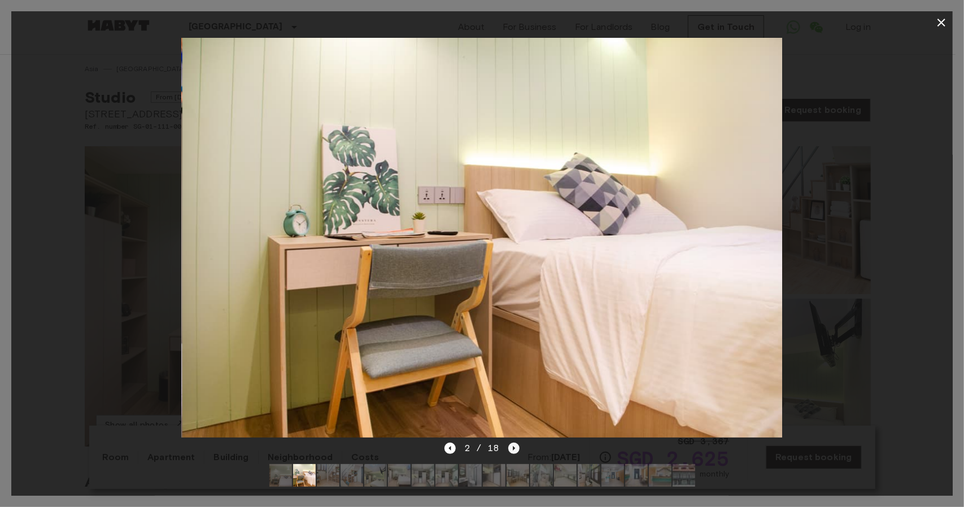
click at [517, 443] on icon "Next image" at bounding box center [513, 448] width 11 height 11
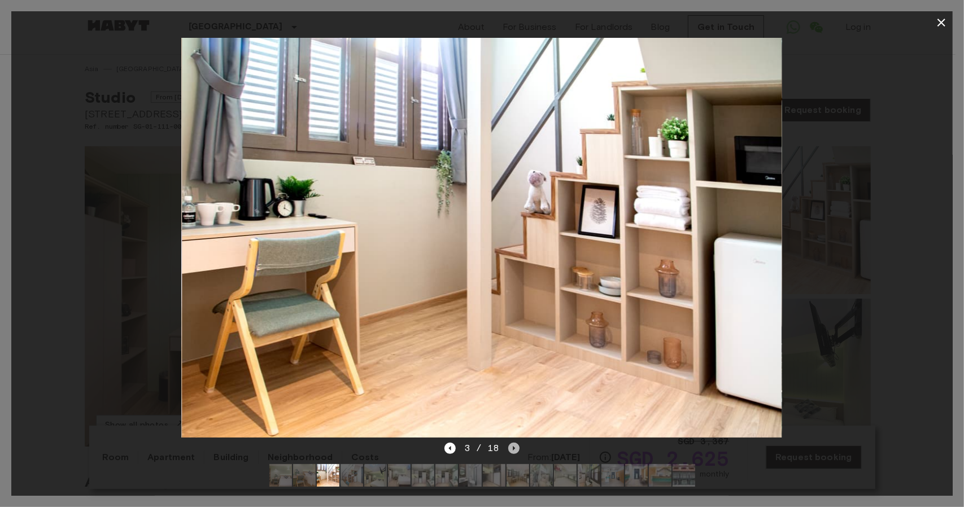
click at [517, 443] on icon "Next image" at bounding box center [513, 448] width 11 height 11
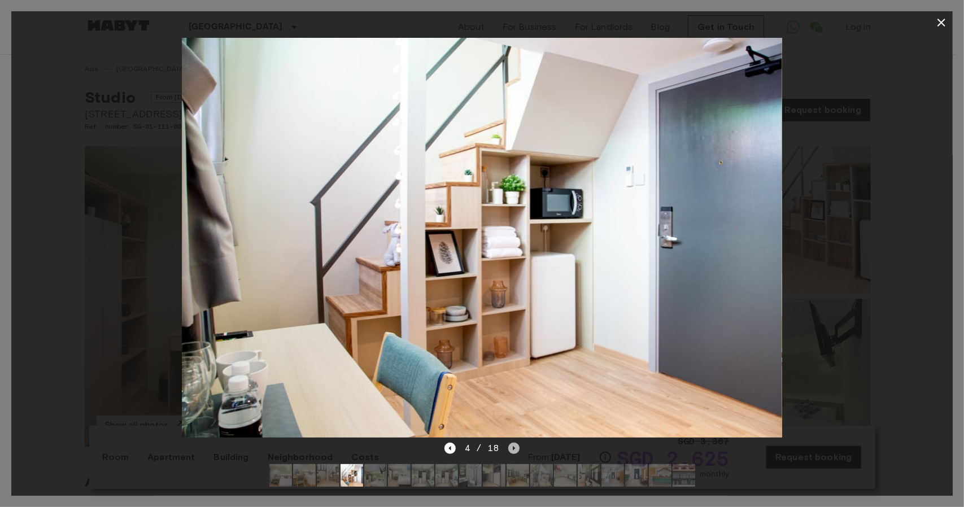
click at [517, 443] on icon "Next image" at bounding box center [513, 448] width 11 height 11
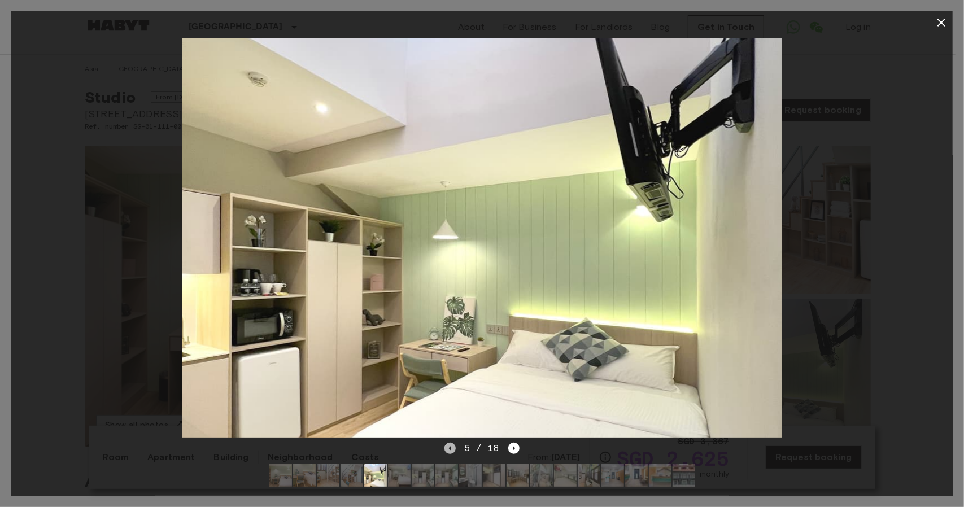
click at [454, 443] on icon "Previous image" at bounding box center [450, 448] width 11 height 11
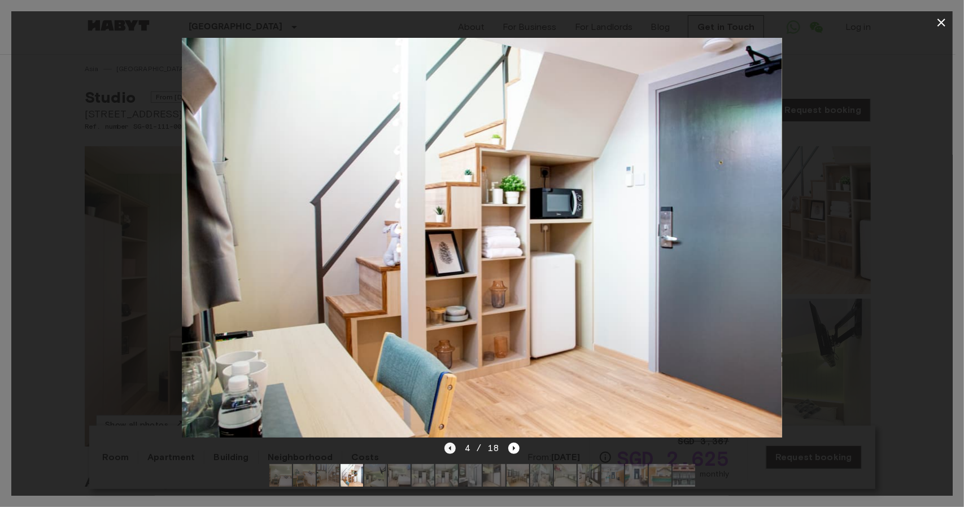
click at [448, 443] on icon "Previous image" at bounding box center [450, 448] width 11 height 11
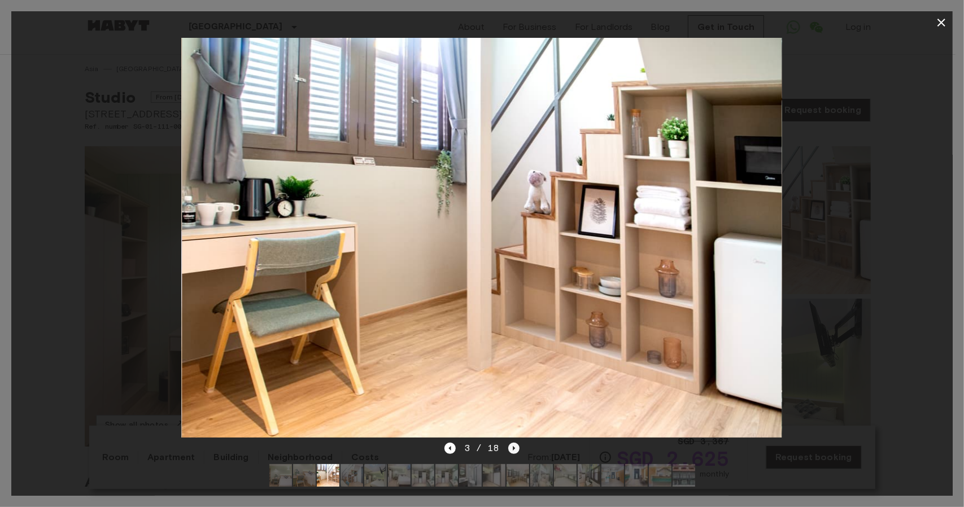
drag, startPoint x: 503, startPoint y: 439, endPoint x: 512, endPoint y: 439, distance: 9.6
click at [504, 442] on div "3 / 18" at bounding box center [482, 449] width 75 height 14
click at [445, 443] on icon "Previous image" at bounding box center [450, 448] width 11 height 11
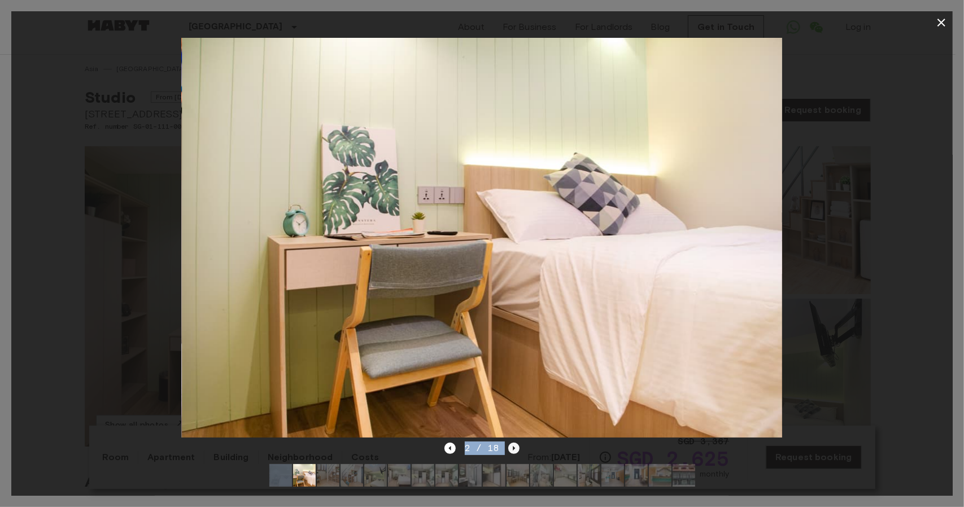
click at [511, 443] on icon "Next image" at bounding box center [513, 448] width 11 height 11
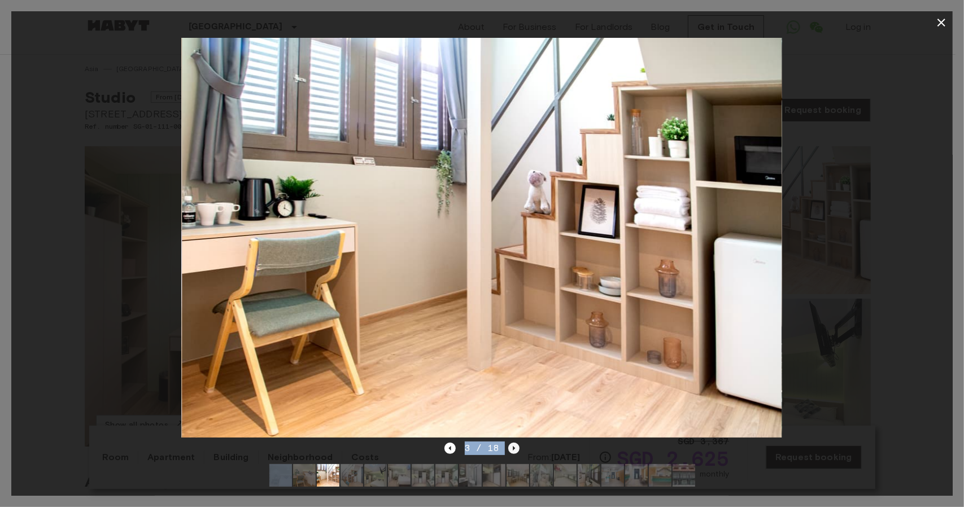
click at [511, 443] on icon "Next image" at bounding box center [513, 448] width 11 height 11
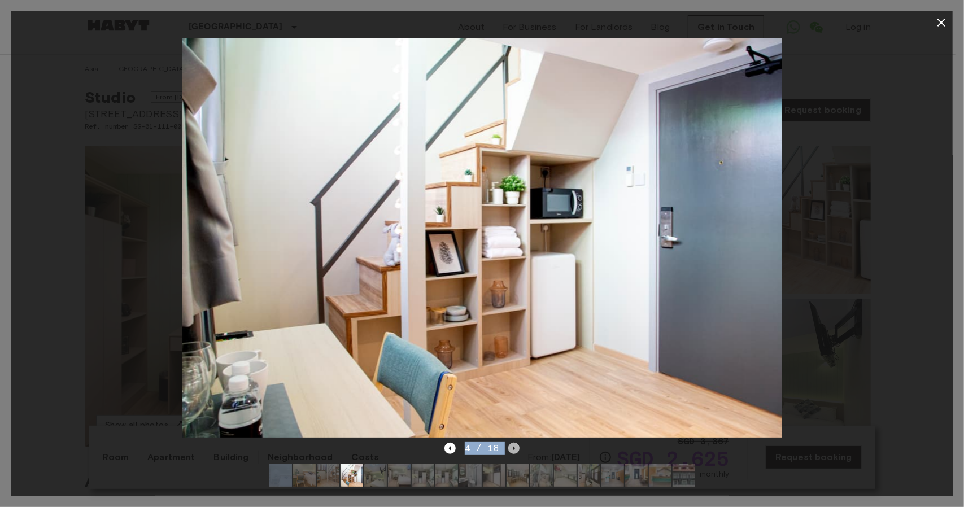
click at [511, 443] on icon "Next image" at bounding box center [513, 448] width 11 height 11
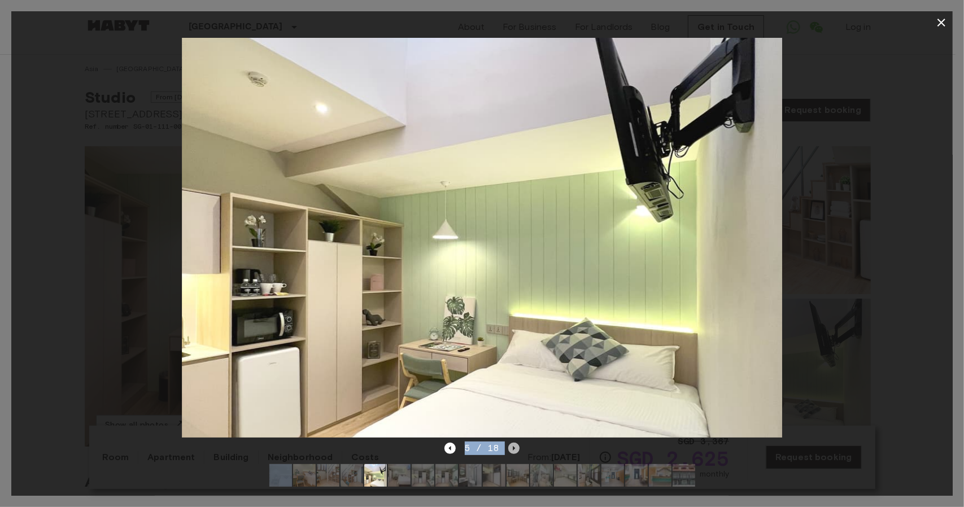
click at [511, 443] on icon "Next image" at bounding box center [513, 448] width 11 height 11
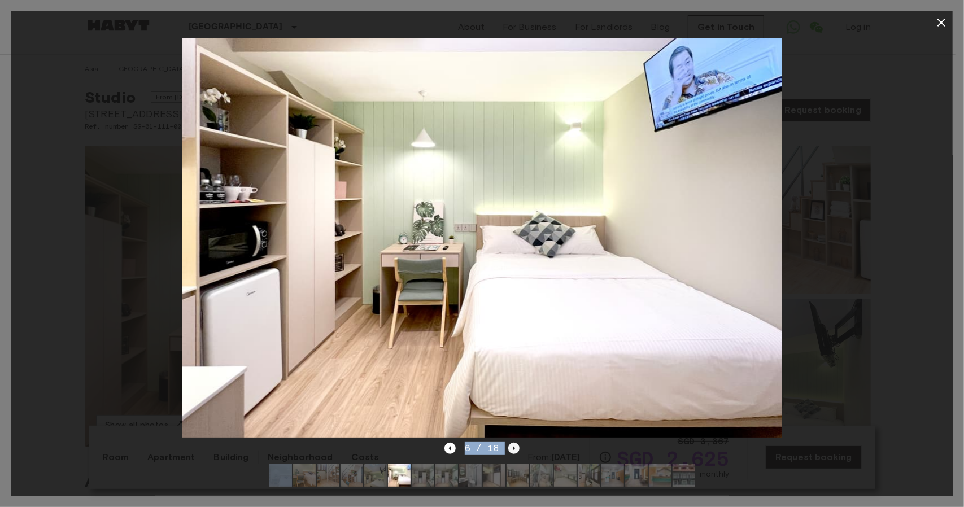
click at [511, 443] on icon "Next image" at bounding box center [513, 448] width 11 height 11
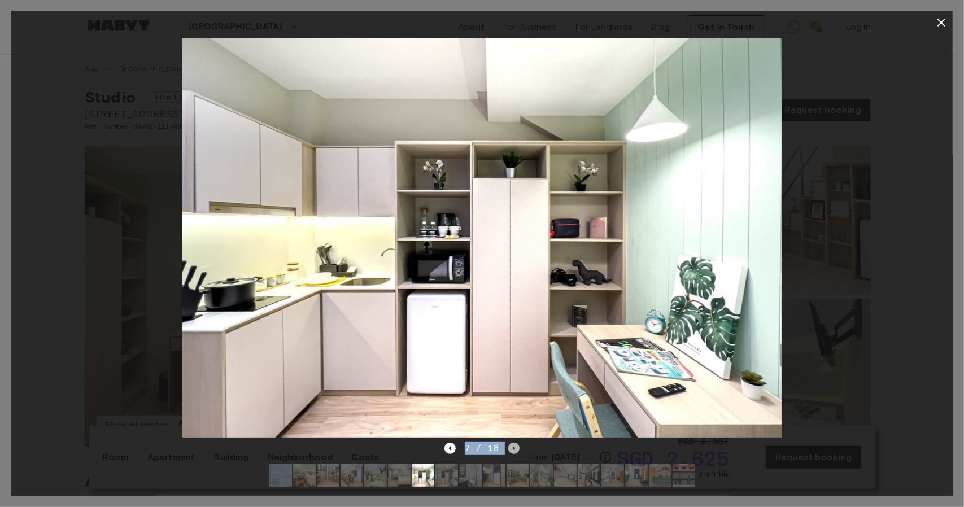
click at [511, 443] on icon "Next image" at bounding box center [513, 448] width 11 height 11
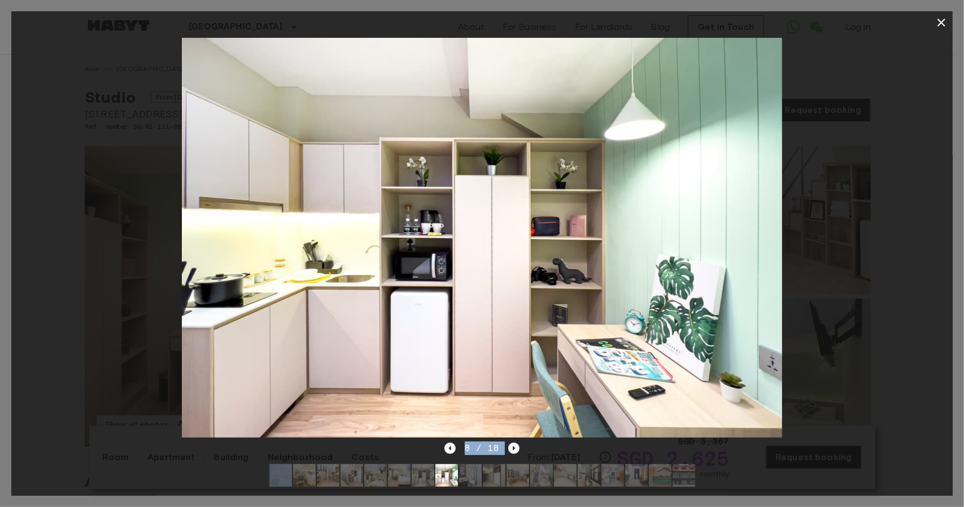
click at [511, 443] on icon "Next image" at bounding box center [513, 448] width 11 height 11
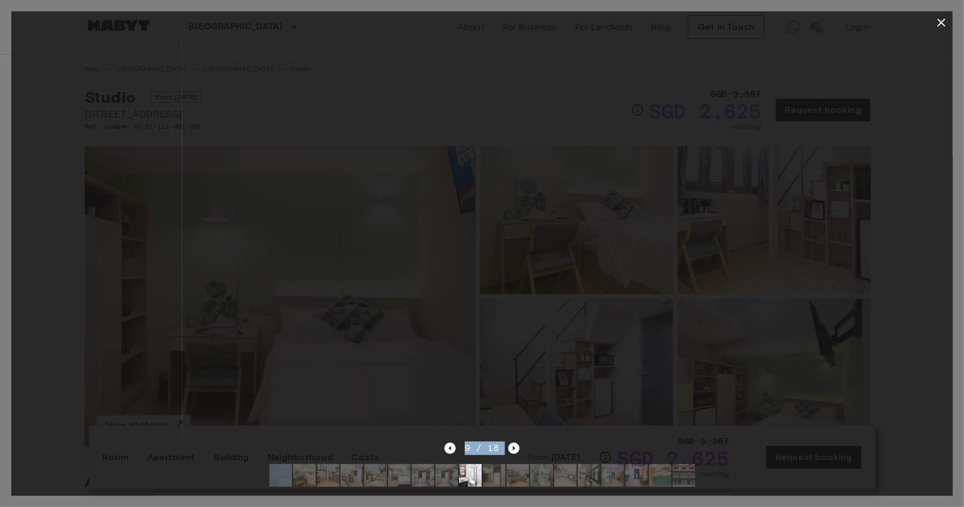
click at [511, 443] on icon "Next image" at bounding box center [513, 448] width 11 height 11
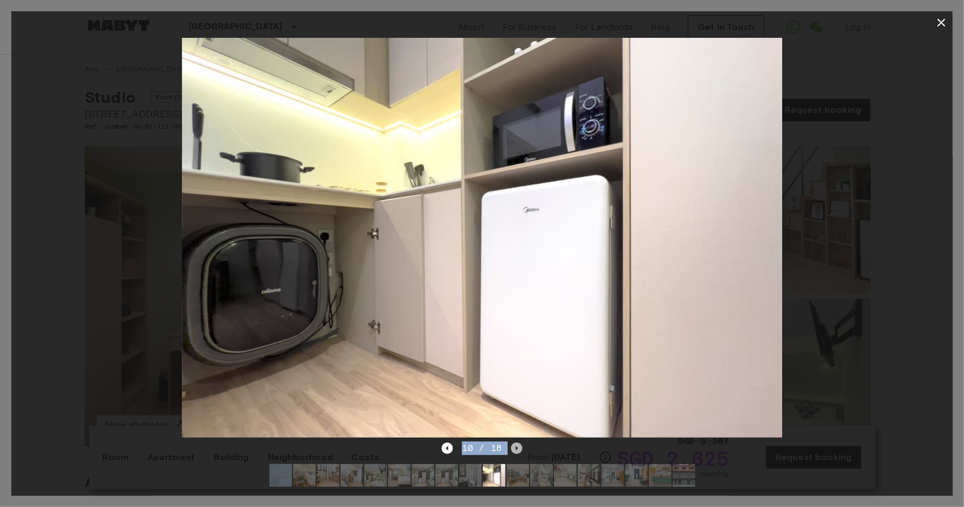
click at [511, 443] on icon "Next image" at bounding box center [516, 448] width 11 height 11
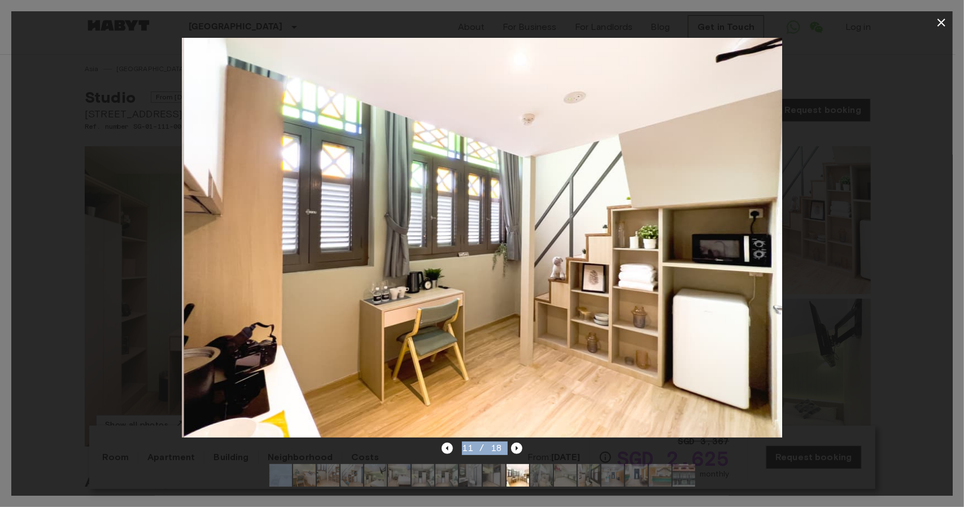
click at [488, 442] on span "11 / 18" at bounding box center [482, 449] width 40 height 14
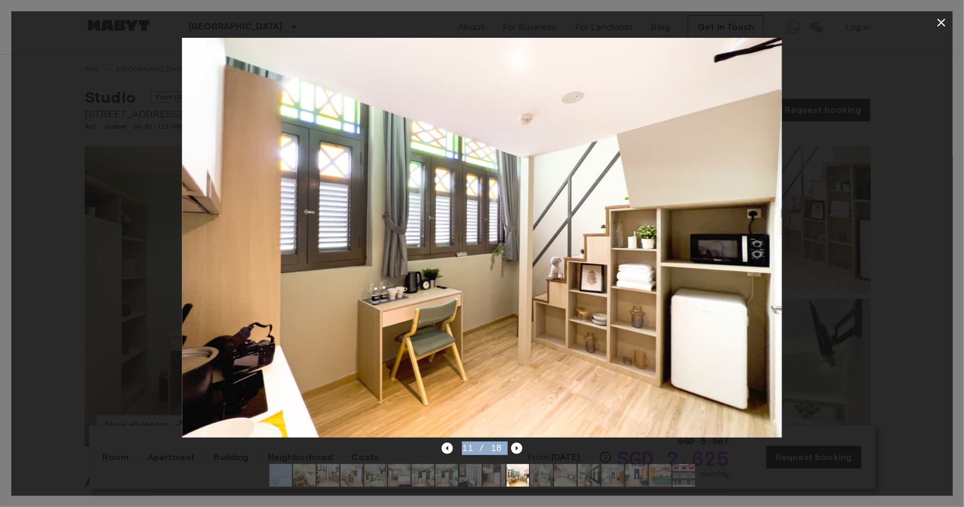
click at [505, 420] on img at bounding box center [482, 238] width 600 height 400
click at [512, 443] on icon "Next image" at bounding box center [516, 448] width 11 height 11
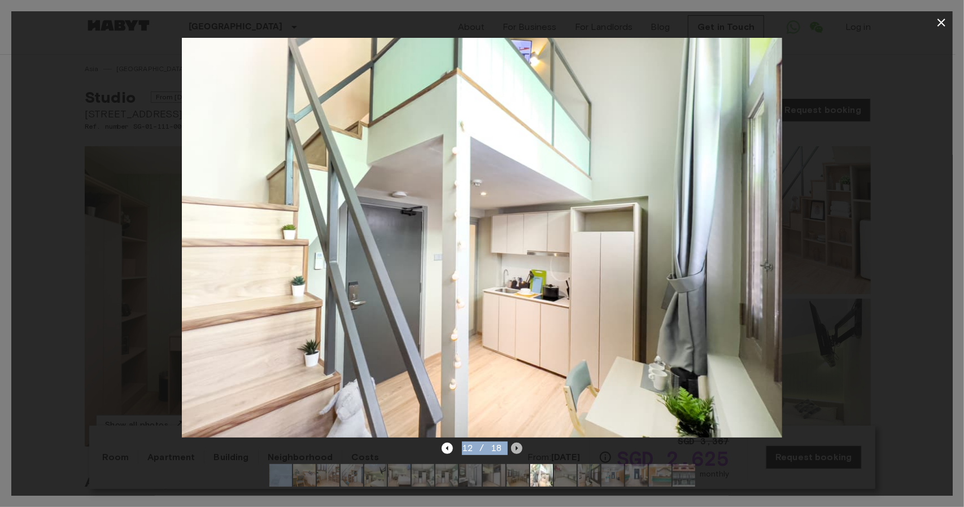
click at [512, 443] on icon "Next image" at bounding box center [516, 448] width 11 height 11
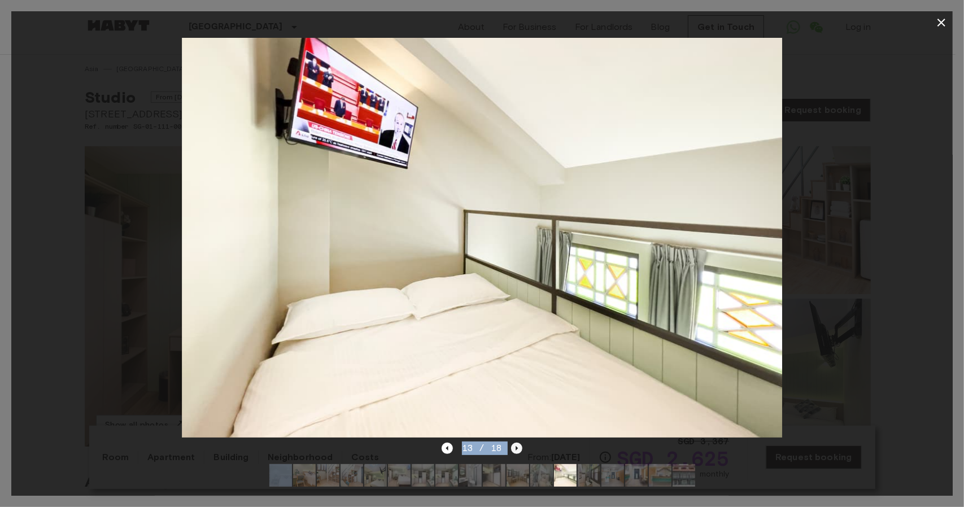
click at [517, 443] on icon "Next image" at bounding box center [516, 448] width 11 height 11
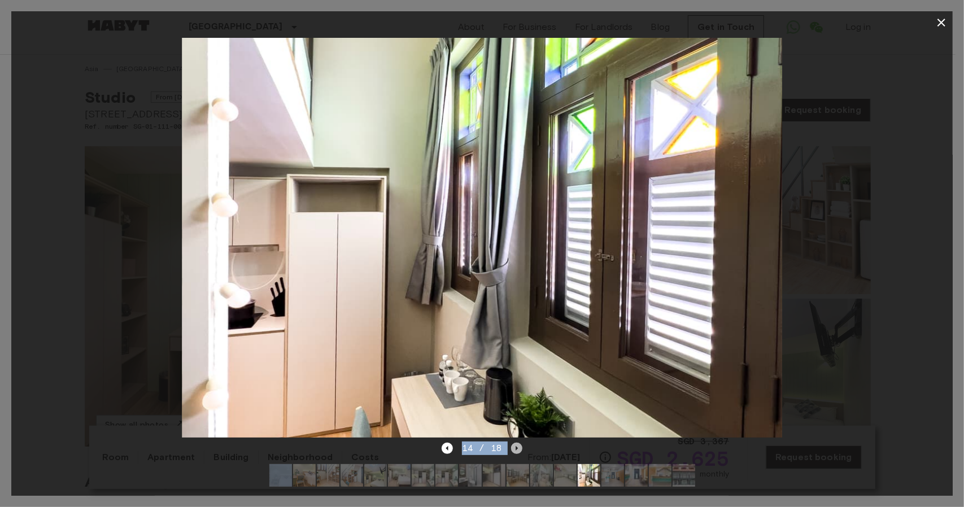
click at [517, 446] on icon "Next image" at bounding box center [517, 448] width 2 height 5
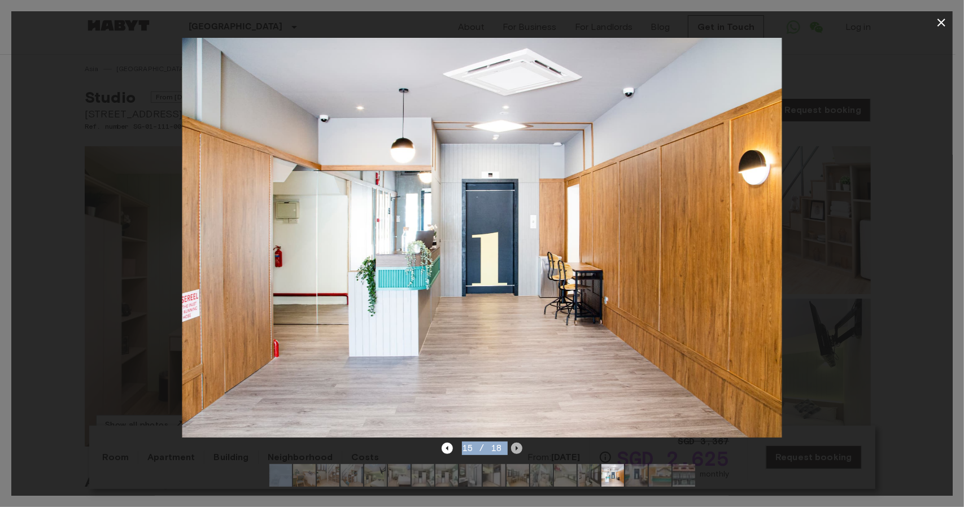
click at [517, 446] on icon "Next image" at bounding box center [517, 448] width 2 height 5
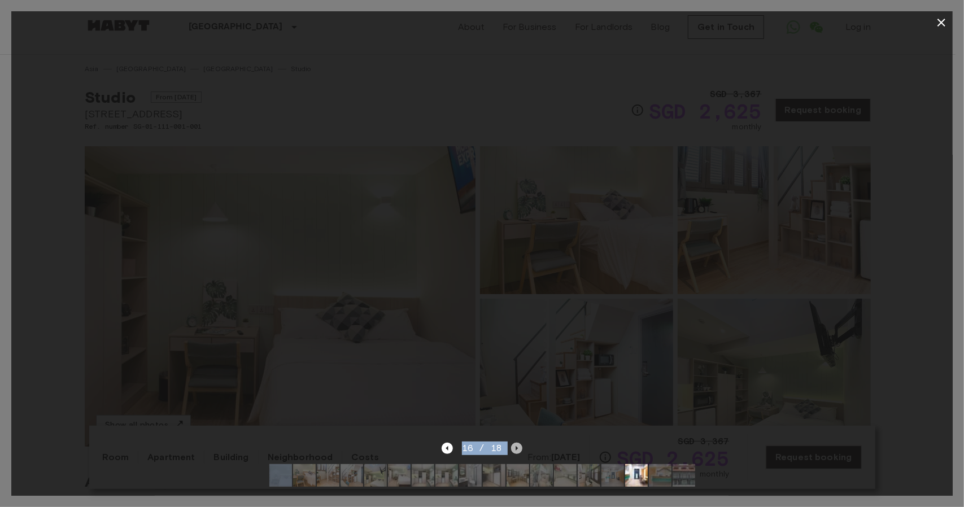
click at [517, 446] on icon "Next image" at bounding box center [517, 448] width 2 height 5
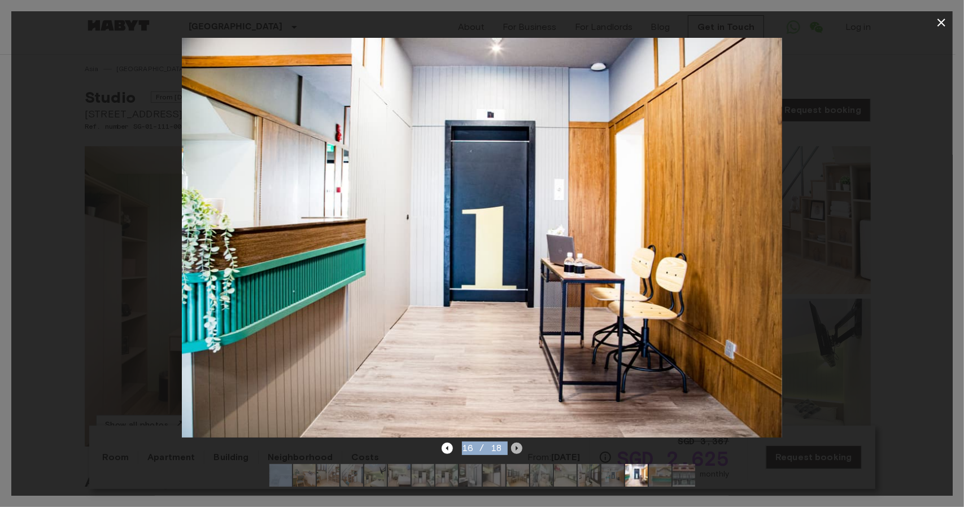
click at [517, 446] on icon "Next image" at bounding box center [517, 448] width 2 height 5
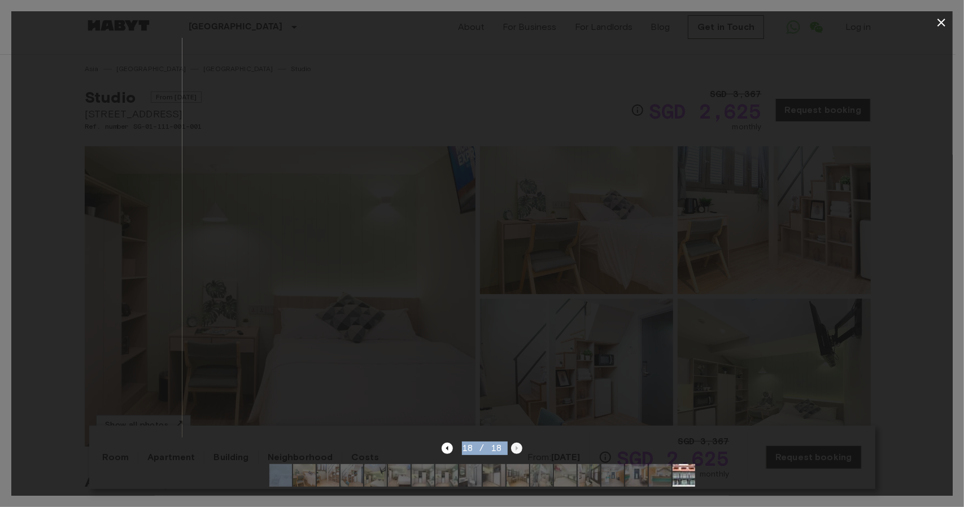
click at [517, 442] on div "18 / 18" at bounding box center [482, 449] width 81 height 14
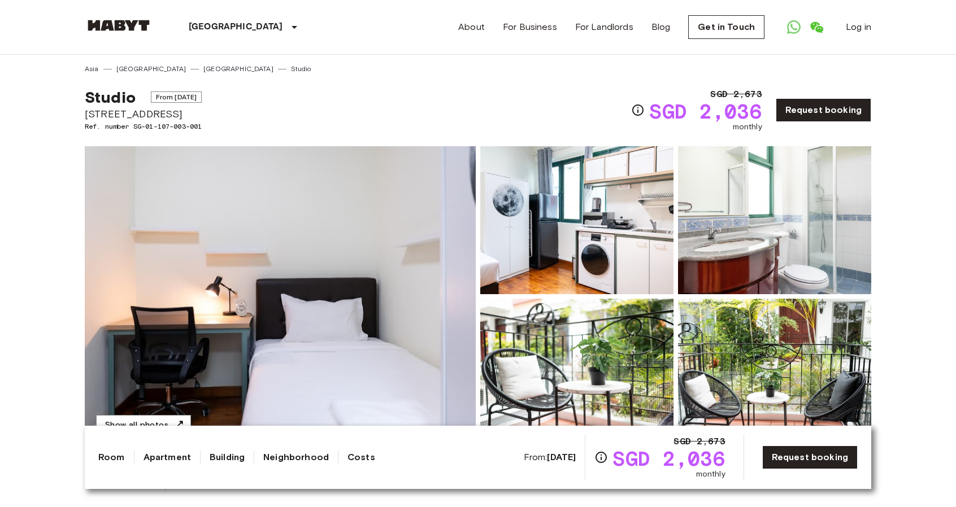
click at [276, 320] on img at bounding box center [280, 296] width 391 height 300
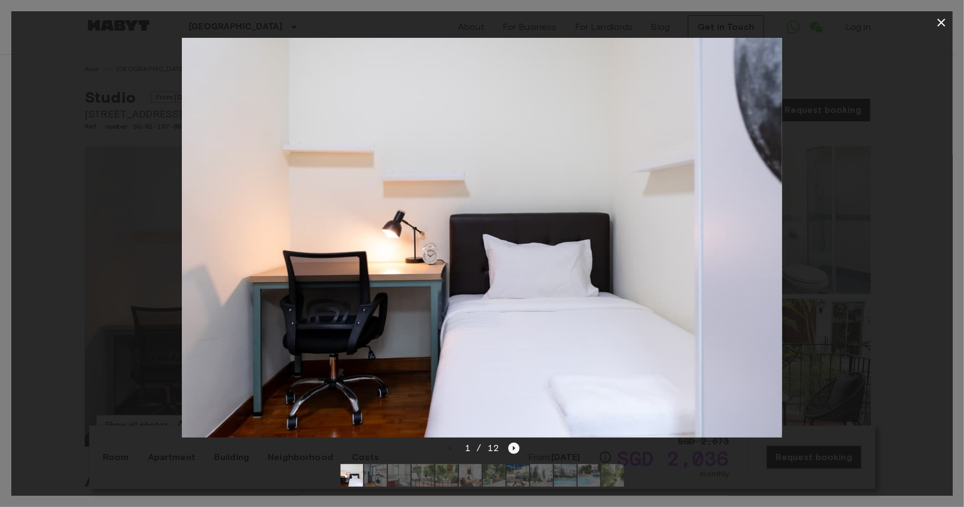
click at [511, 443] on icon "Next image" at bounding box center [513, 448] width 11 height 11
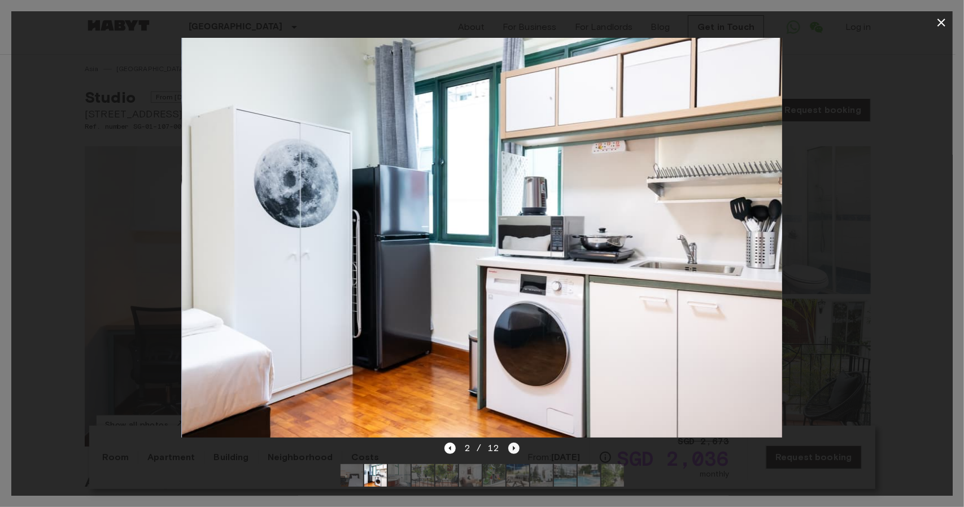
click at [511, 443] on icon "Next image" at bounding box center [513, 448] width 11 height 11
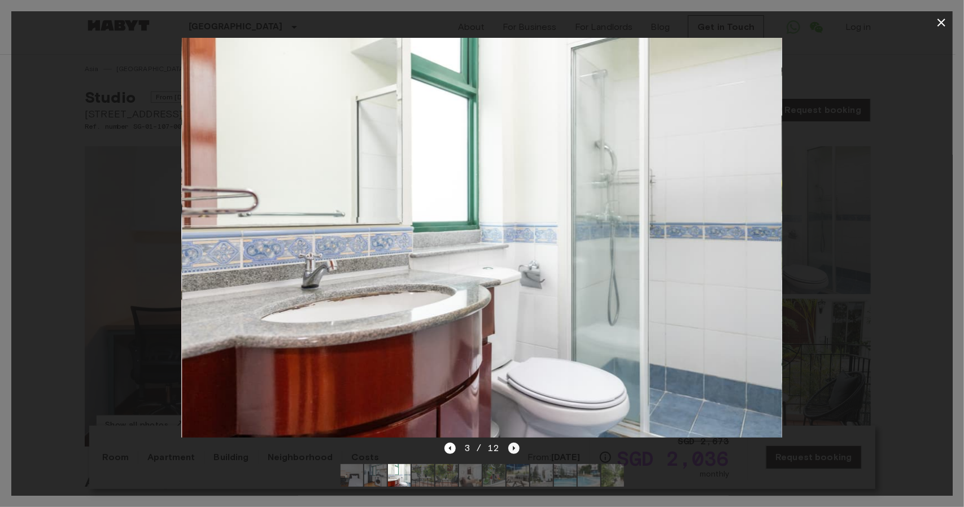
click at [511, 443] on icon "Next image" at bounding box center [513, 448] width 11 height 11
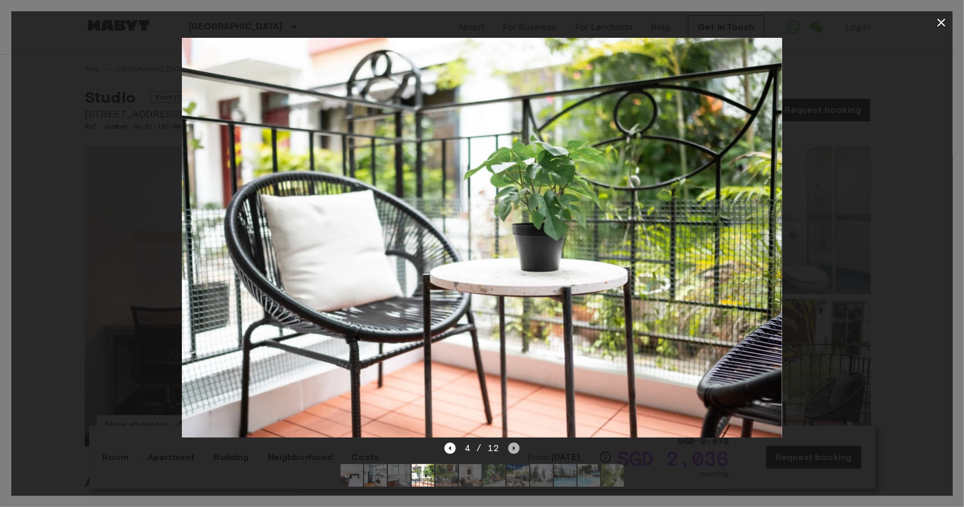
click at [516, 443] on icon "Next image" at bounding box center [513, 448] width 11 height 11
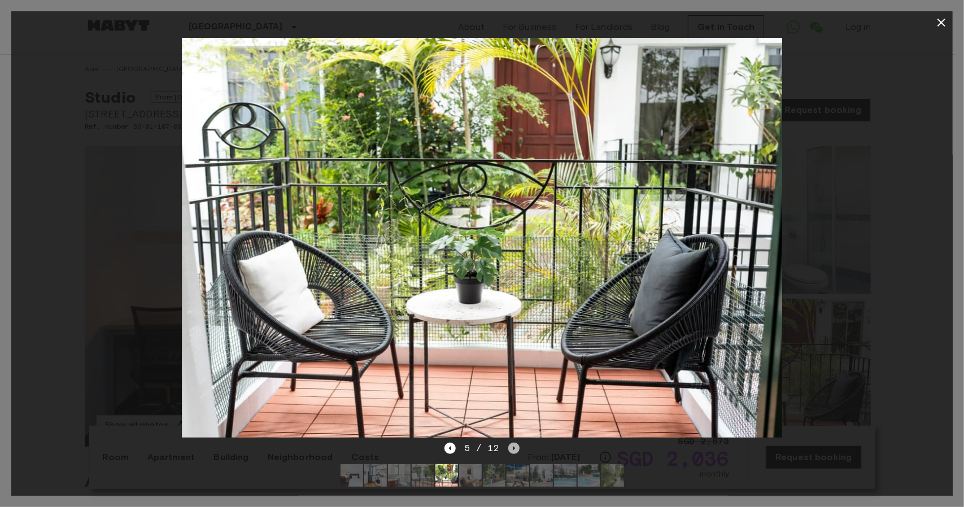
click at [516, 443] on icon "Next image" at bounding box center [513, 448] width 11 height 11
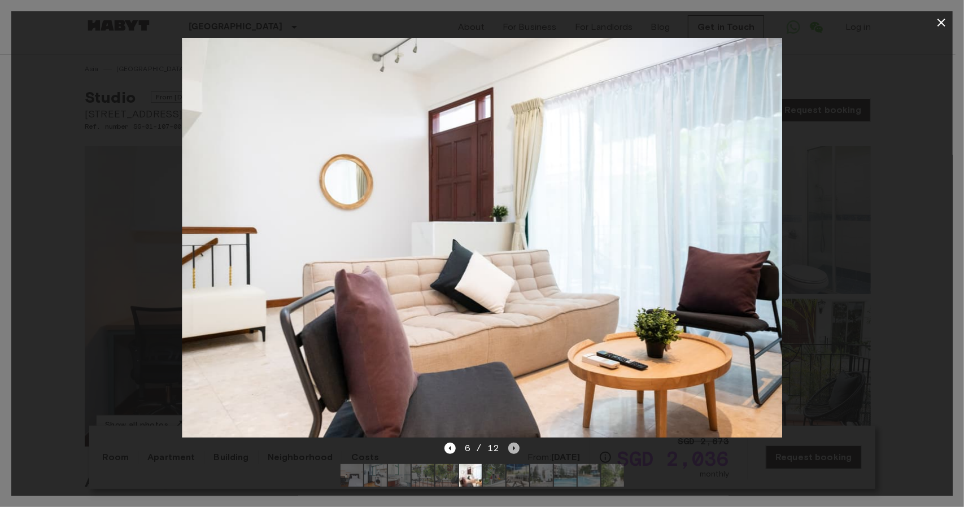
click at [514, 443] on icon "Next image" at bounding box center [513, 448] width 11 height 11
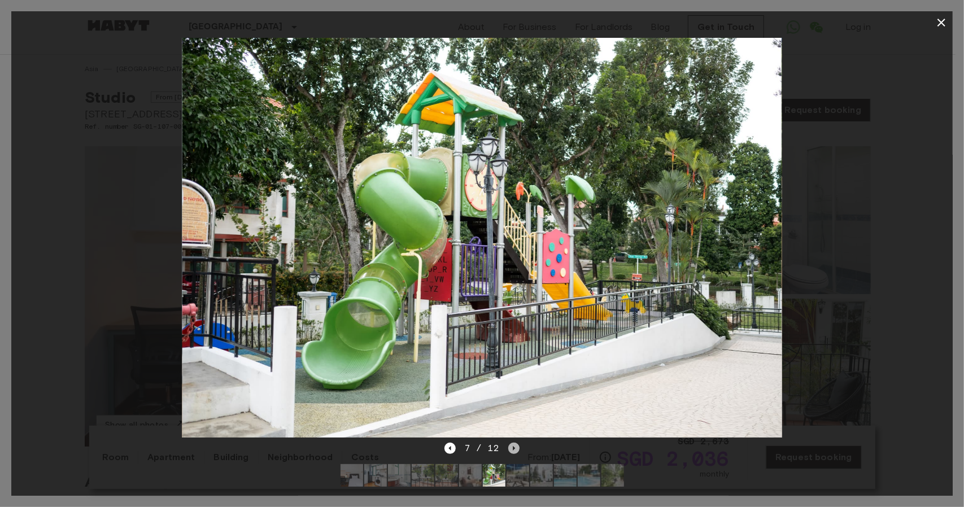
click at [514, 443] on icon "Next image" at bounding box center [513, 448] width 11 height 11
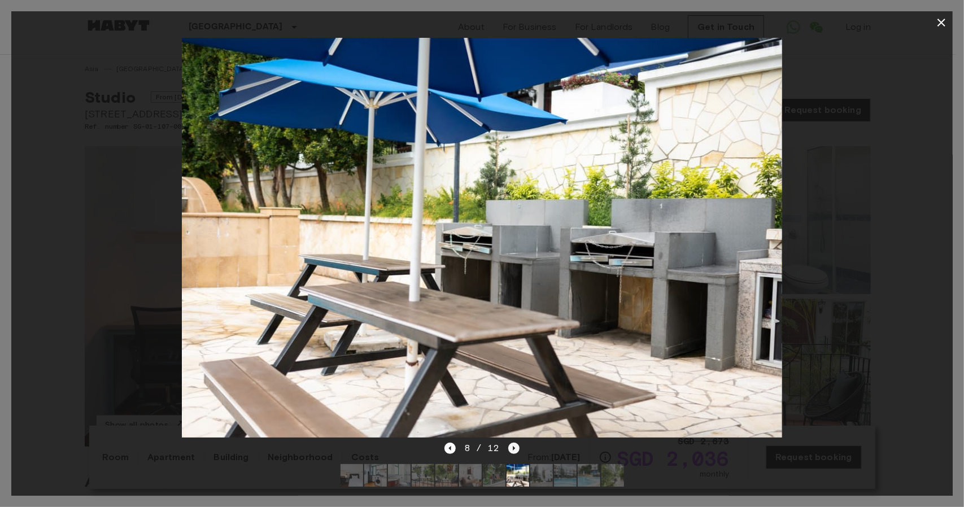
click at [514, 443] on icon "Next image" at bounding box center [513, 448] width 11 height 11
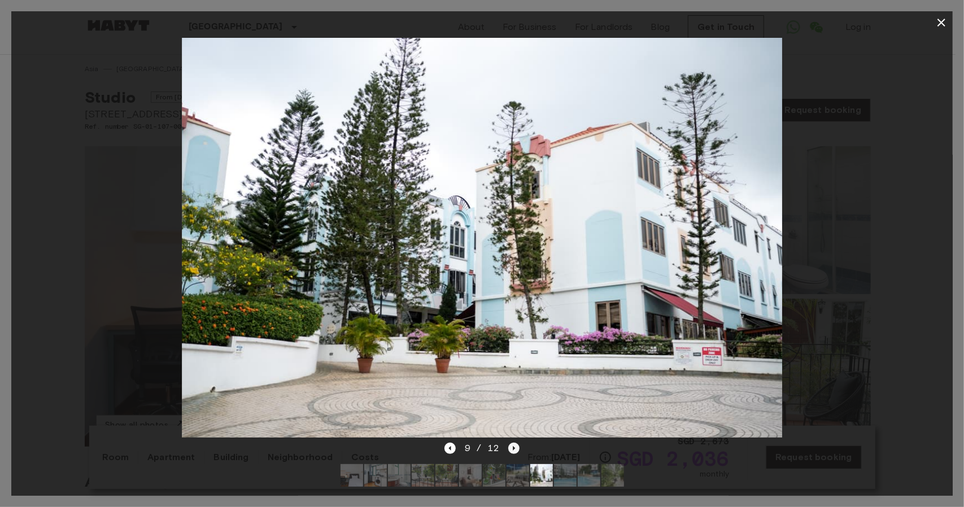
click at [514, 446] on icon "Next image" at bounding box center [514, 448] width 2 height 5
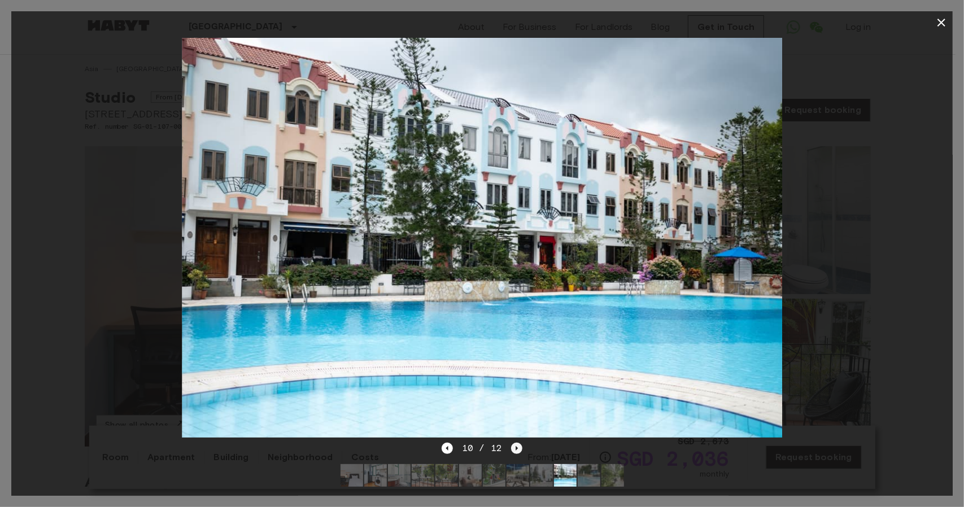
click at [513, 443] on icon "Next image" at bounding box center [516, 448] width 11 height 11
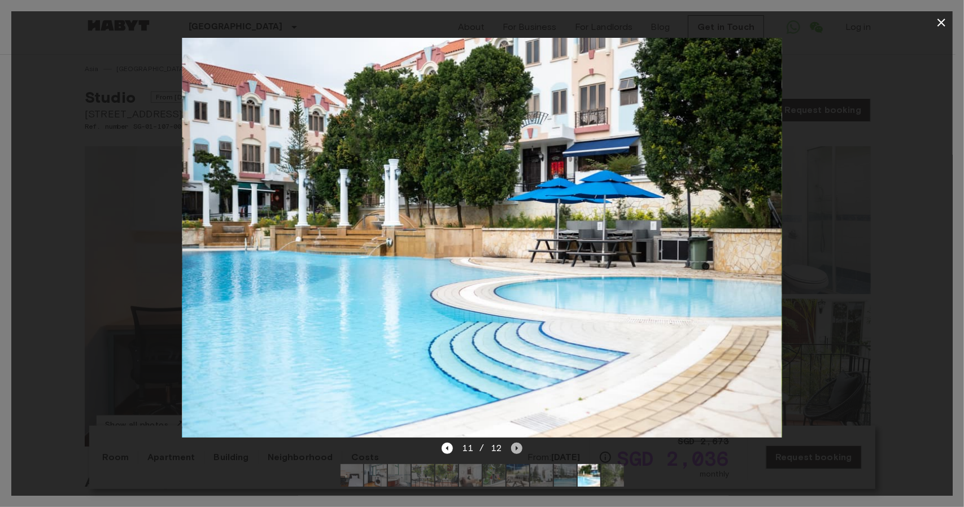
click at [513, 443] on icon "Next image" at bounding box center [516, 448] width 11 height 11
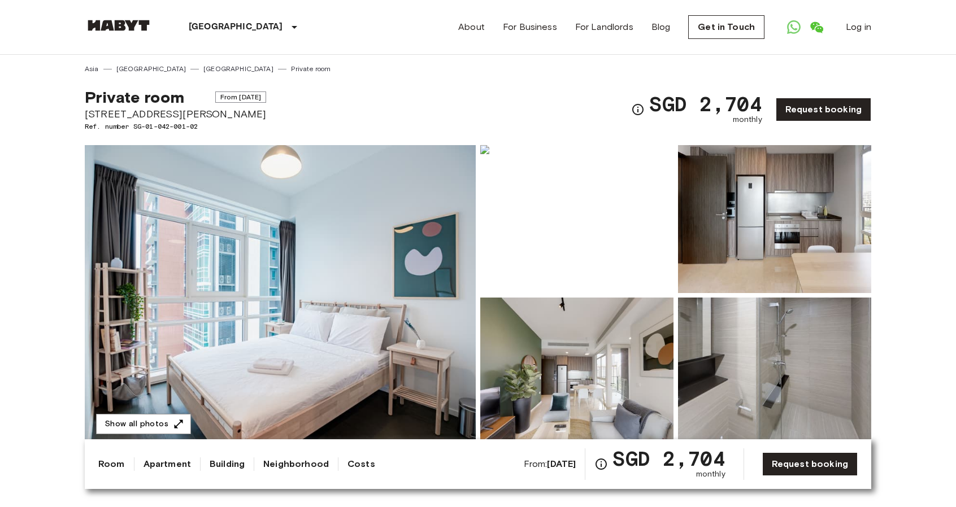
click at [302, 328] on img at bounding box center [280, 295] width 391 height 300
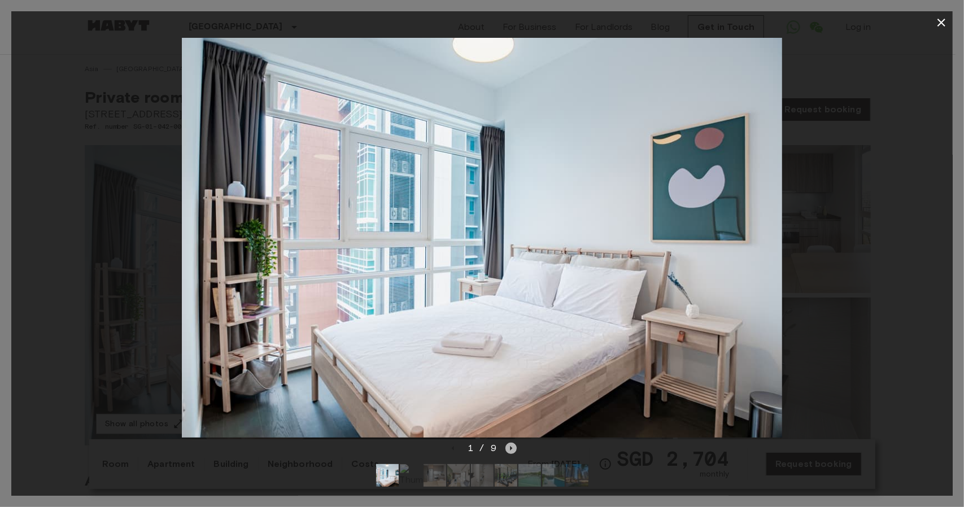
click at [513, 443] on icon "Next image" at bounding box center [511, 448] width 11 height 11
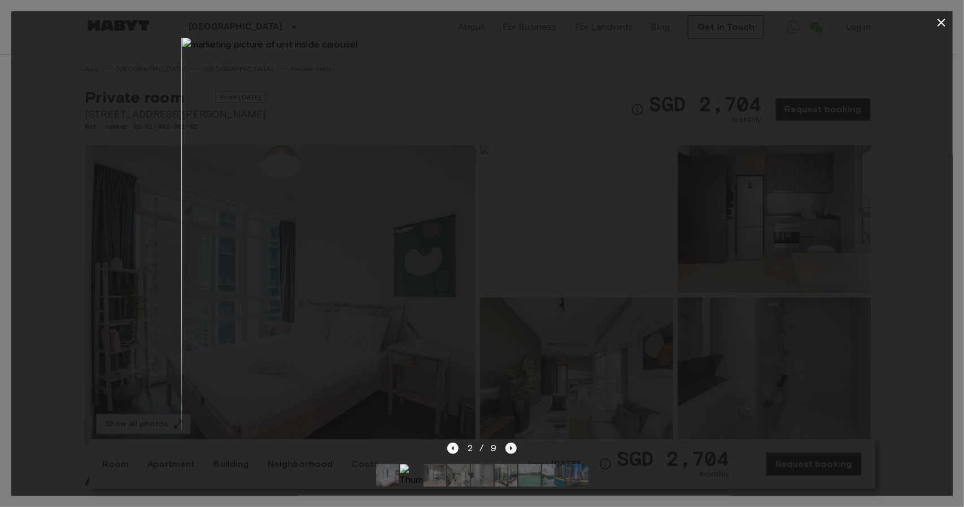
click at [512, 443] on icon "Next image" at bounding box center [511, 448] width 11 height 11
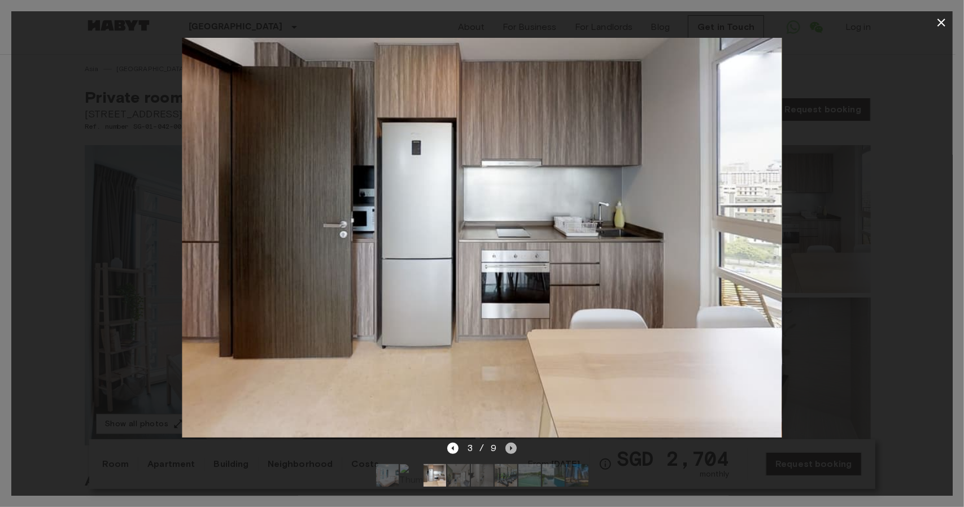
click at [512, 443] on icon "Next image" at bounding box center [511, 448] width 11 height 11
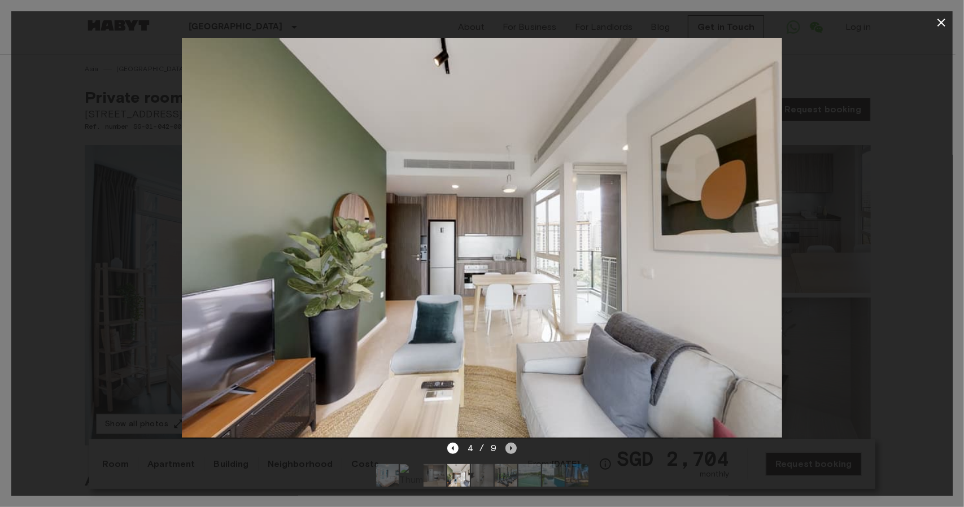
click at [512, 443] on icon "Next image" at bounding box center [511, 448] width 11 height 11
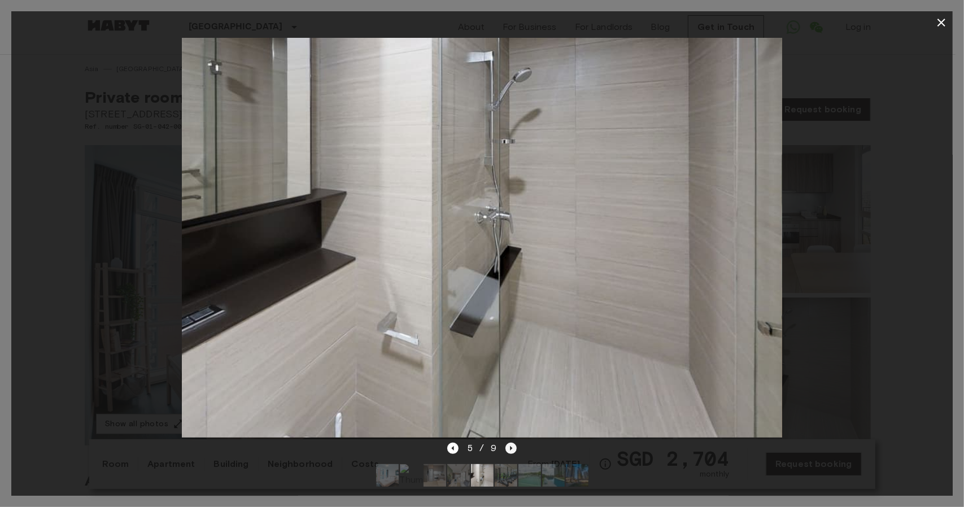
click at [512, 443] on icon "Next image" at bounding box center [511, 448] width 11 height 11
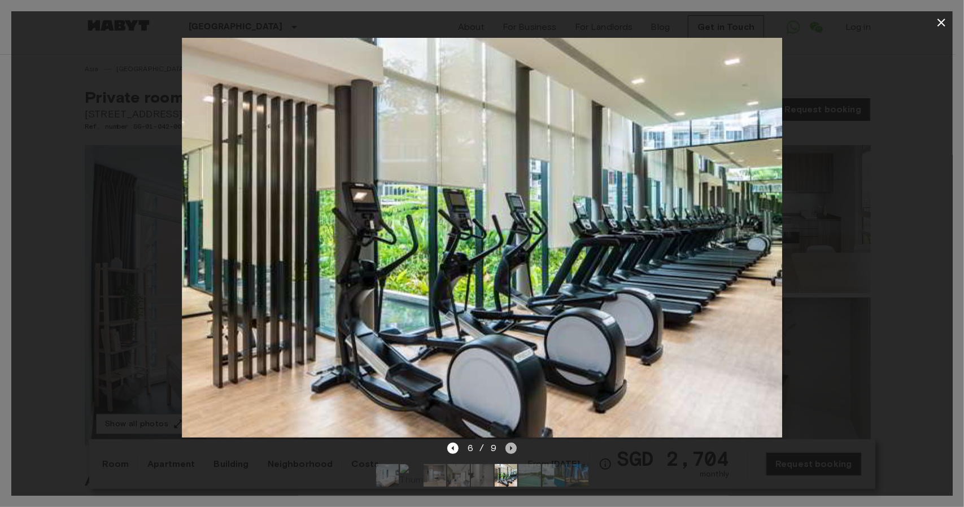
click at [512, 443] on icon "Next image" at bounding box center [511, 448] width 11 height 11
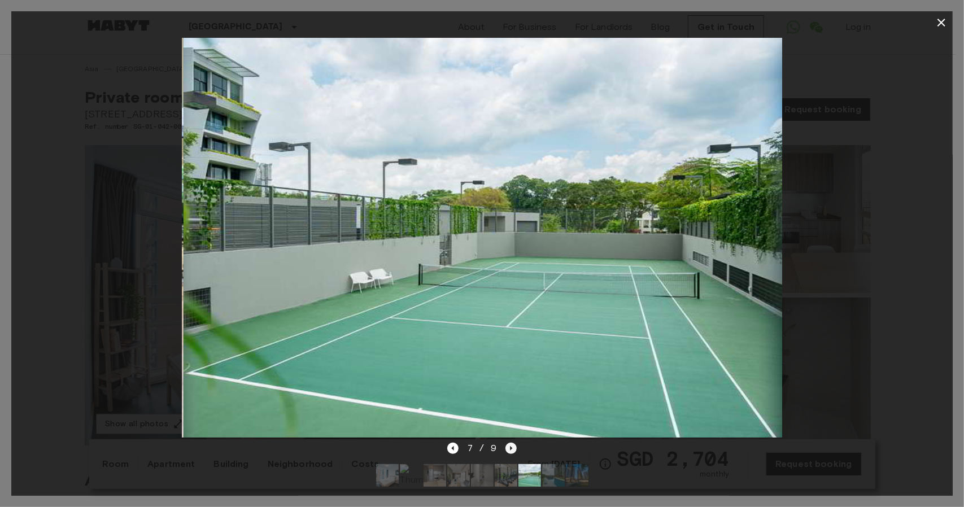
click at [512, 443] on icon "Next image" at bounding box center [511, 448] width 11 height 11
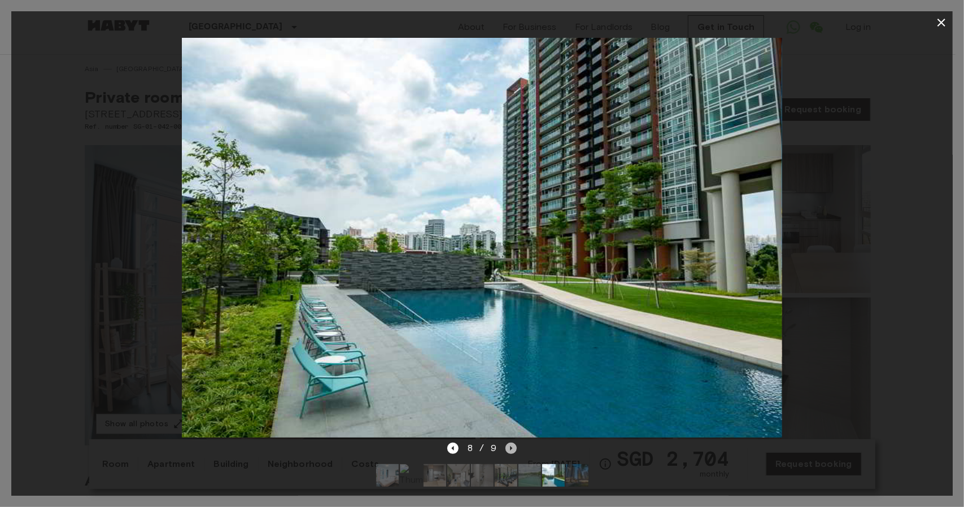
click at [512, 443] on icon "Next image" at bounding box center [511, 448] width 11 height 11
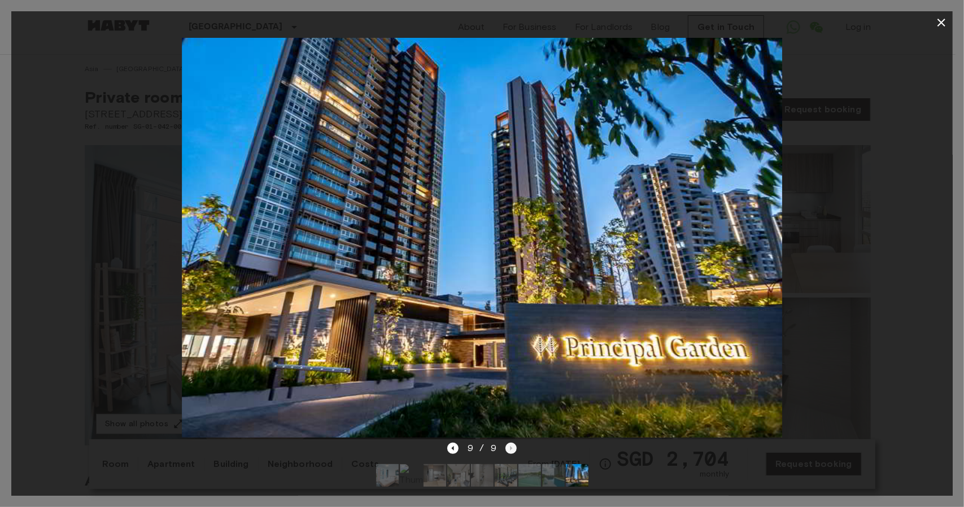
click at [512, 442] on div "9 / 9" at bounding box center [481, 449] width 69 height 14
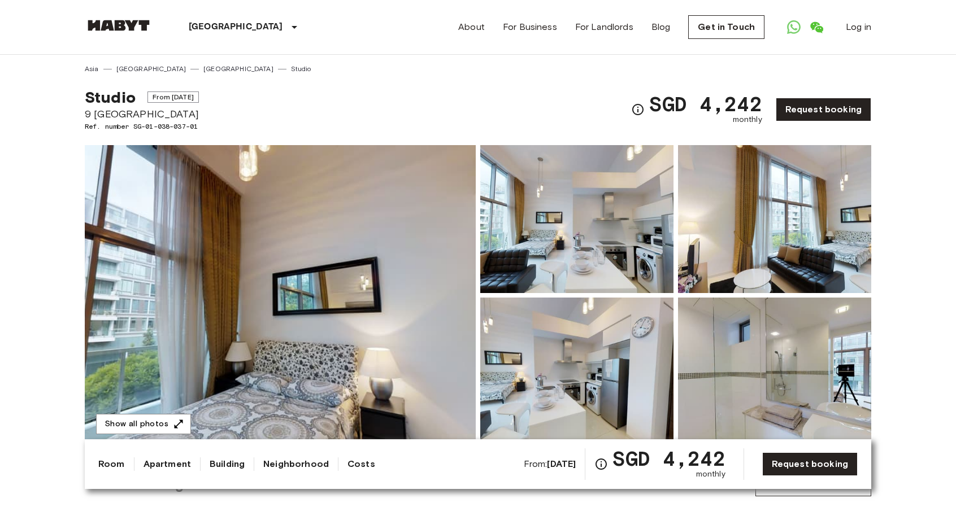
click at [332, 292] on img at bounding box center [280, 295] width 391 height 300
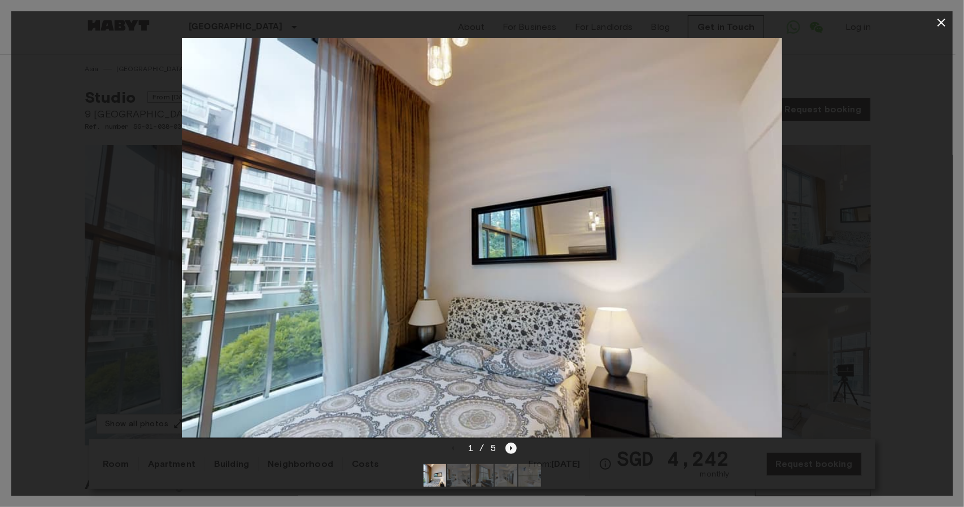
click at [510, 446] on icon "Next image" at bounding box center [511, 448] width 2 height 5
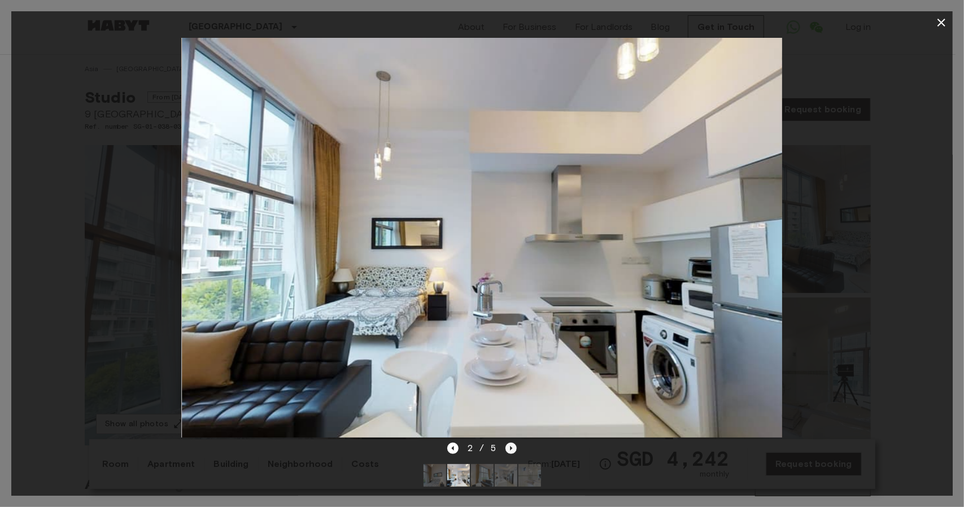
click at [510, 446] on icon "Next image" at bounding box center [511, 448] width 2 height 5
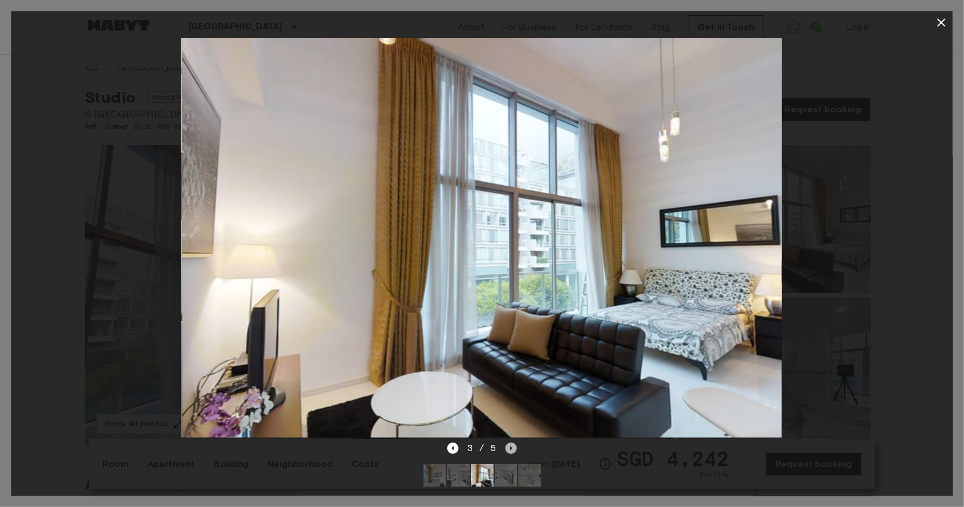
click at [509, 443] on icon "Next image" at bounding box center [511, 448] width 11 height 11
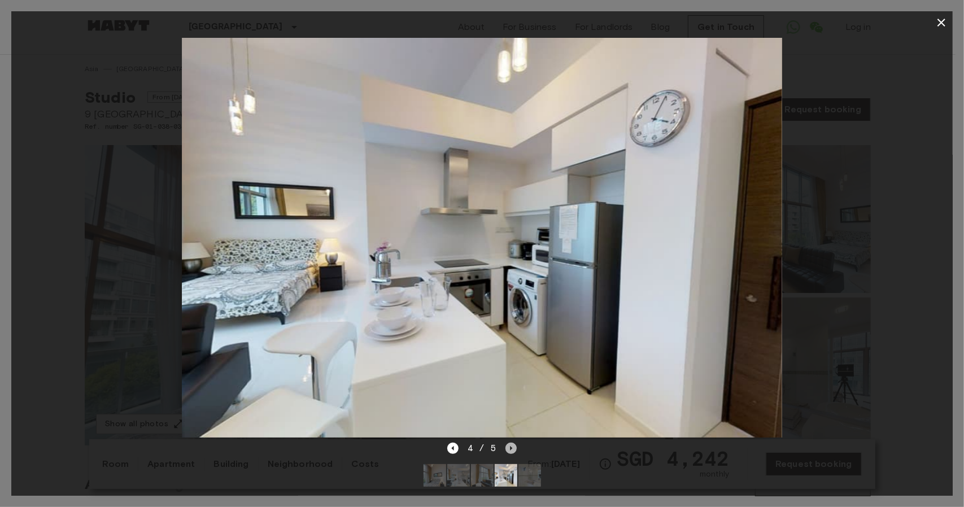
click at [514, 443] on icon "Next image" at bounding box center [511, 448] width 11 height 11
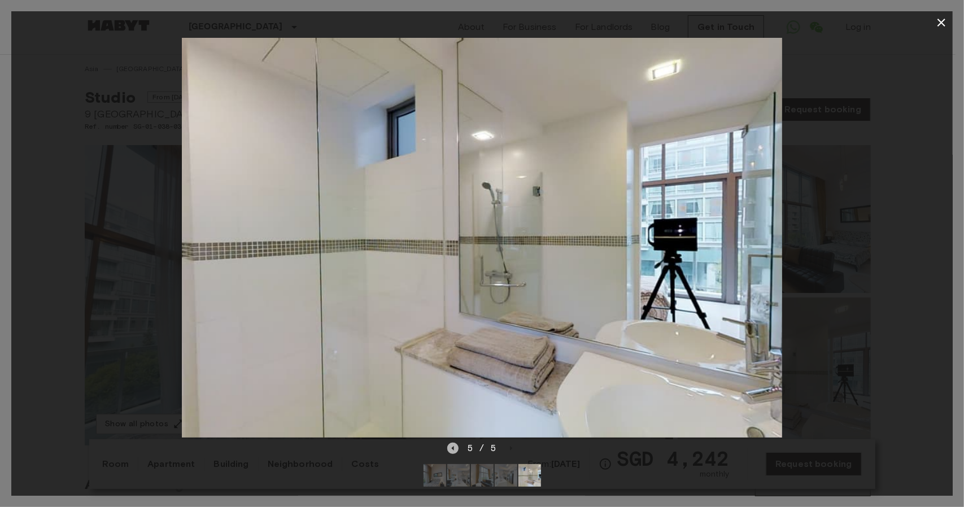
click at [453, 445] on icon "Previous image" at bounding box center [452, 448] width 11 height 11
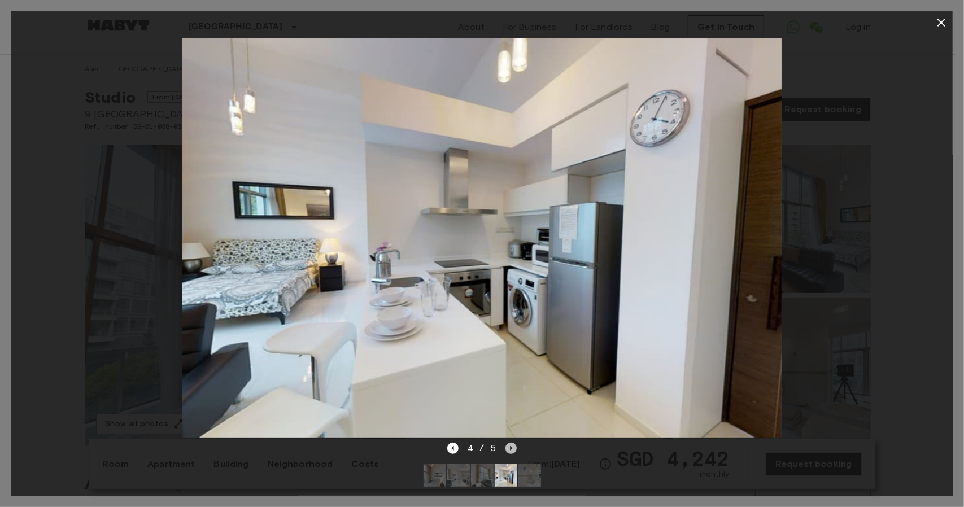
click at [509, 445] on icon "Next image" at bounding box center [511, 448] width 11 height 11
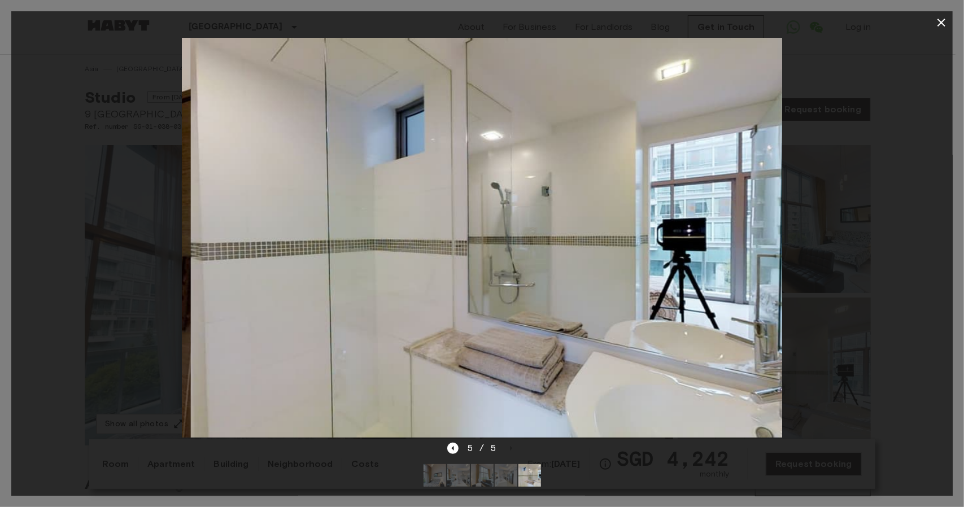
click at [508, 445] on div "5 / 5" at bounding box center [481, 449] width 69 height 14
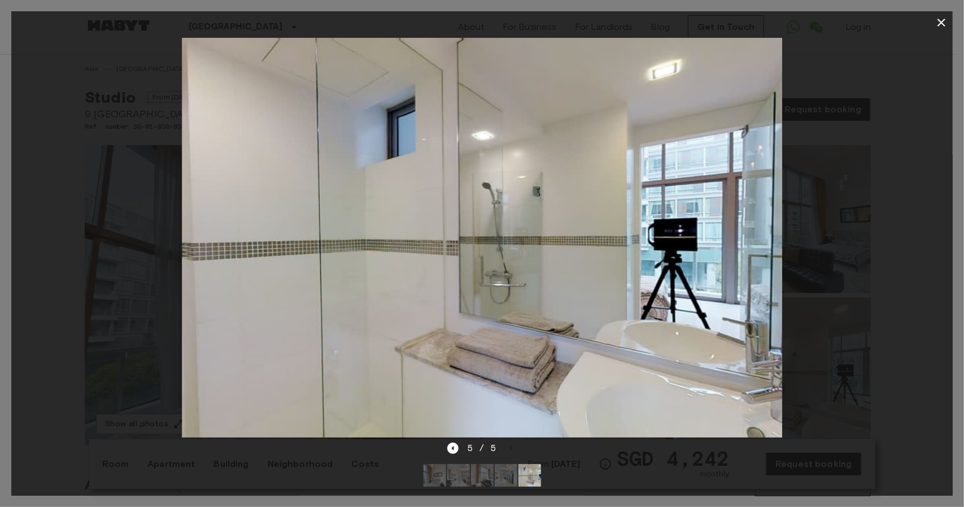
click at [507, 445] on div "5 / 5" at bounding box center [481, 449] width 69 height 14
